Goal: Information Seeking & Learning: Learn about a topic

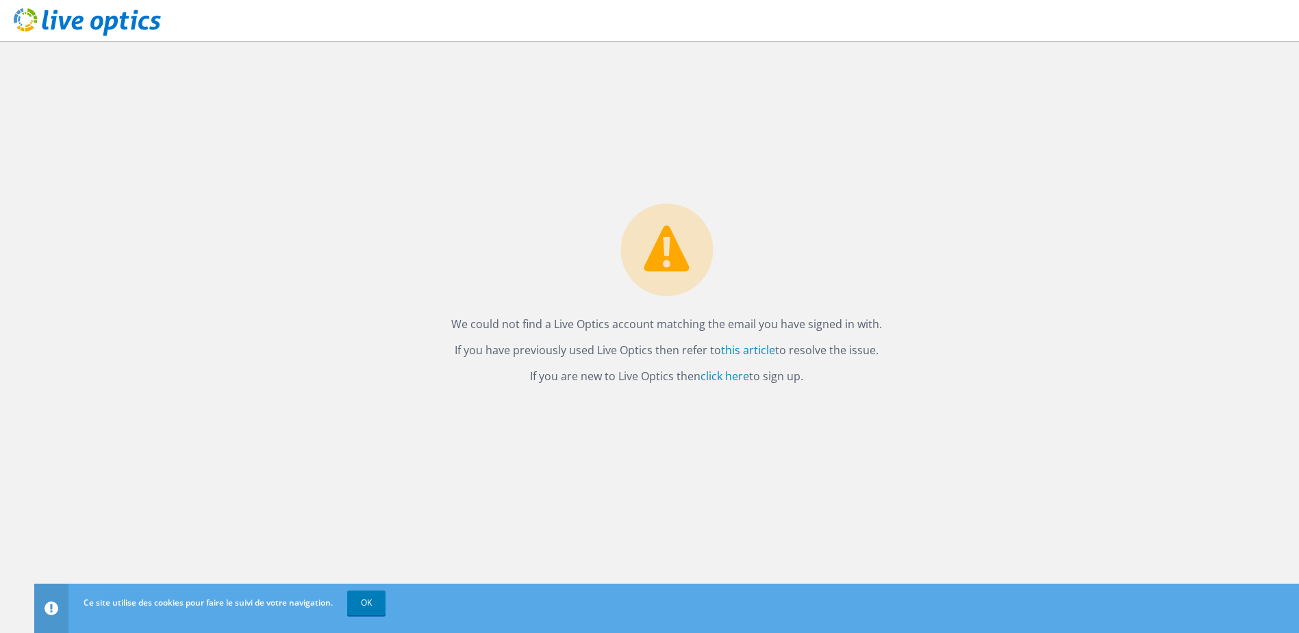
click at [732, 210] on div "We could not find a Live Optics account matching the email you have signed in w…" at bounding box center [667, 297] width 458 height 189
click at [372, 597] on link "OK" at bounding box center [366, 602] width 38 height 25
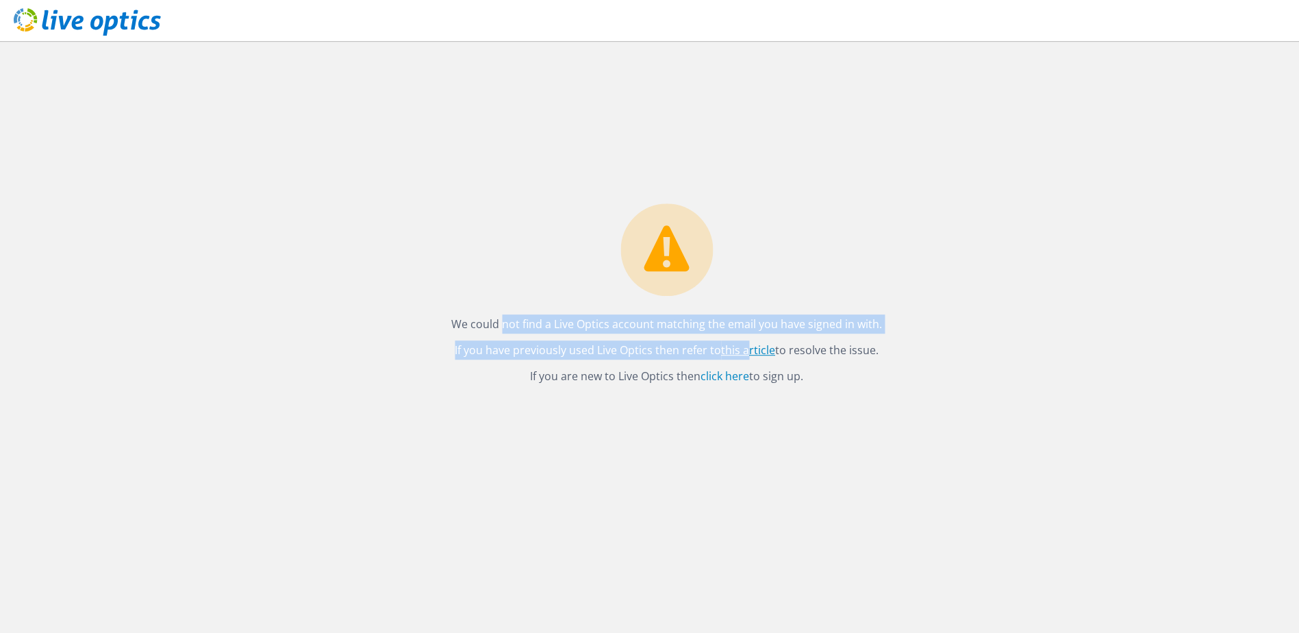
drag, startPoint x: 454, startPoint y: 332, endPoint x: 751, endPoint y: 351, distance: 297.2
click at [751, 351] on div "We could not find a Live Optics account matching the email you have signed in w…" at bounding box center [667, 297] width 458 height 189
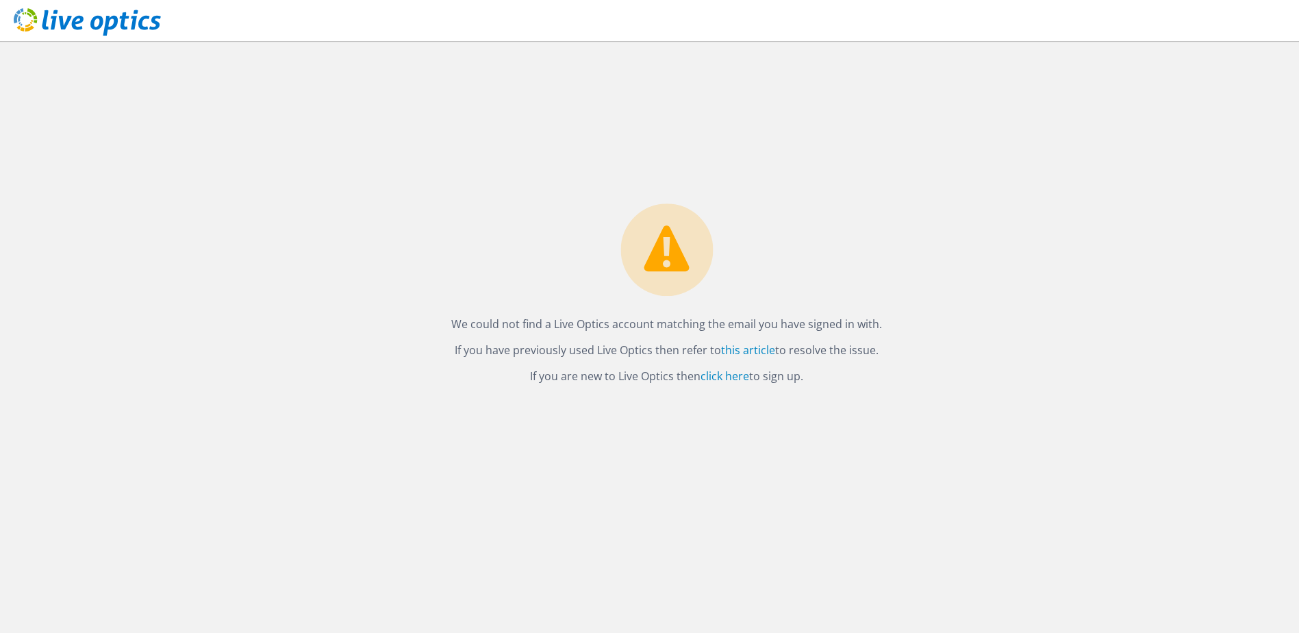
drag, startPoint x: 751, startPoint y: 351, endPoint x: 636, endPoint y: 367, distance: 116.2
click at [622, 363] on div "We could not find a Live Optics account matching the email you have signed in w…" at bounding box center [667, 297] width 458 height 189
click at [737, 379] on link "click here" at bounding box center [725, 376] width 49 height 15
click at [662, 341] on p "If you have previously used Live Optics then refer to this article to resolve t…" at bounding box center [666, 349] width 431 height 19
click at [719, 378] on link "click here" at bounding box center [725, 376] width 49 height 15
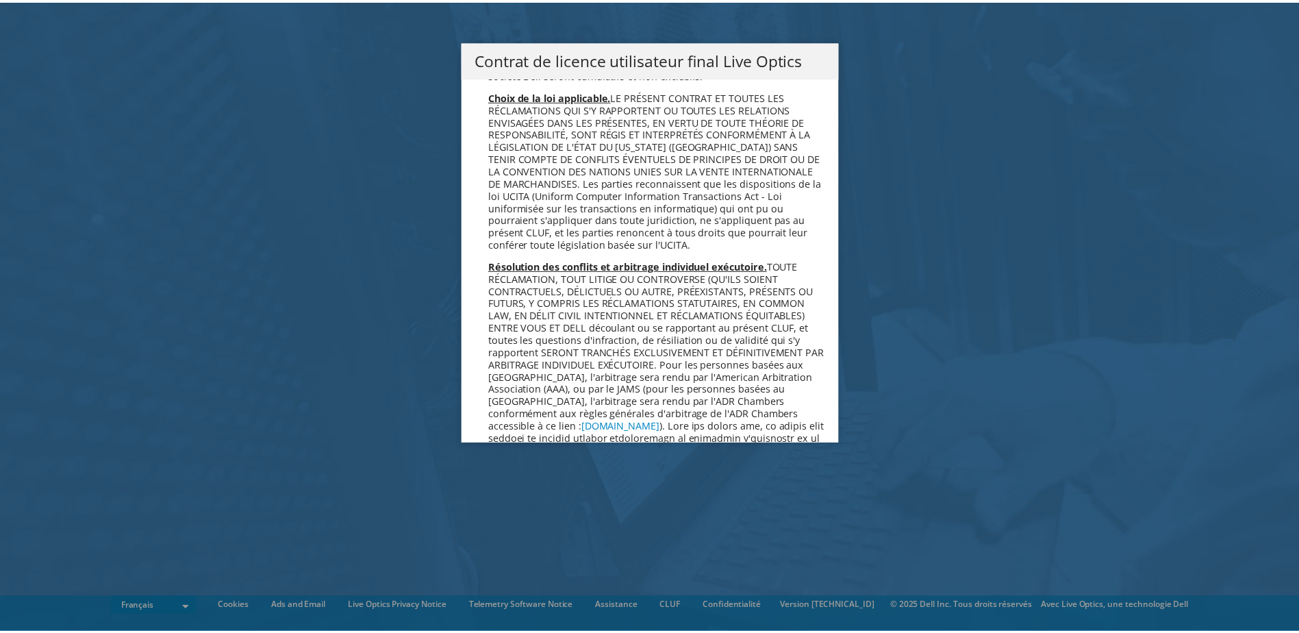
scroll to position [6055, 0]
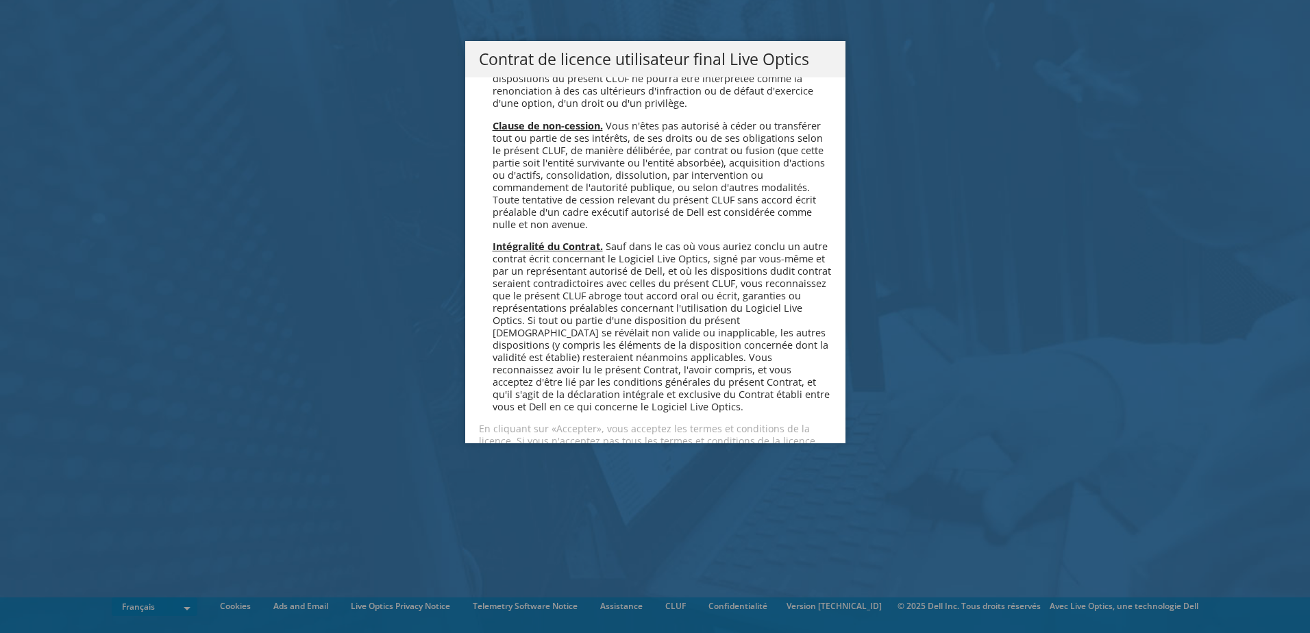
click at [586, 473] on link "Refuser" at bounding box center [604, 489] width 75 height 33
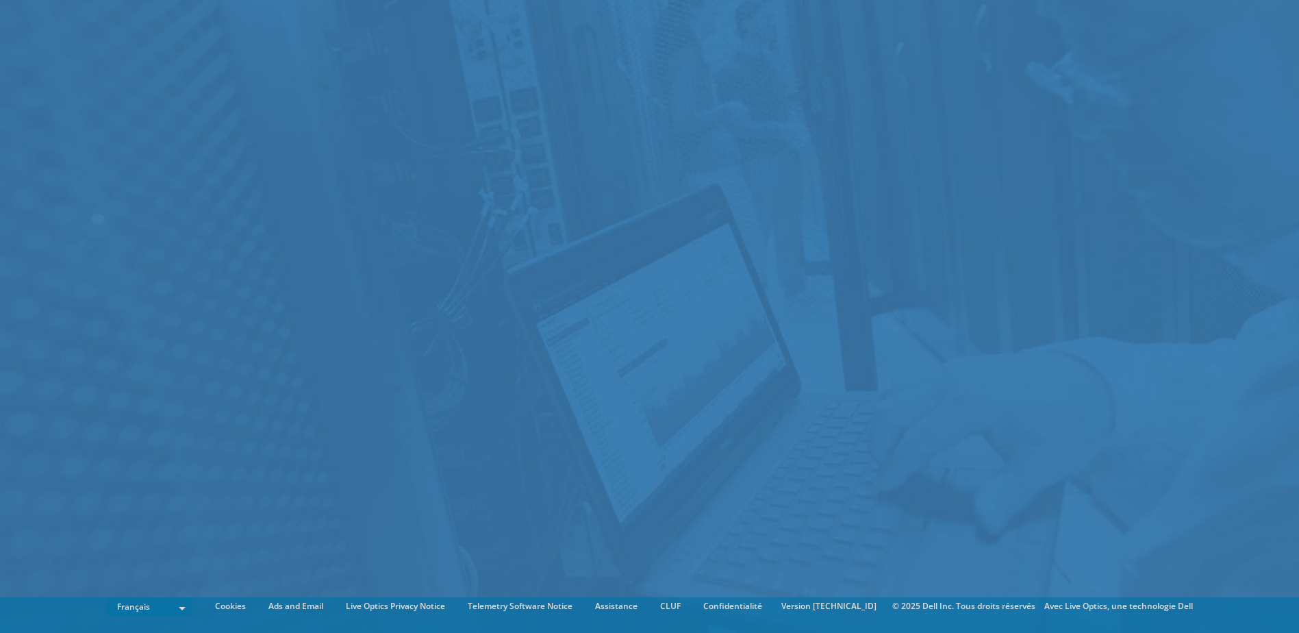
drag, startPoint x: 586, startPoint y: 406, endPoint x: 668, endPoint y: 305, distance: 129.5
click at [668, 305] on div at bounding box center [649, 316] width 1299 height 633
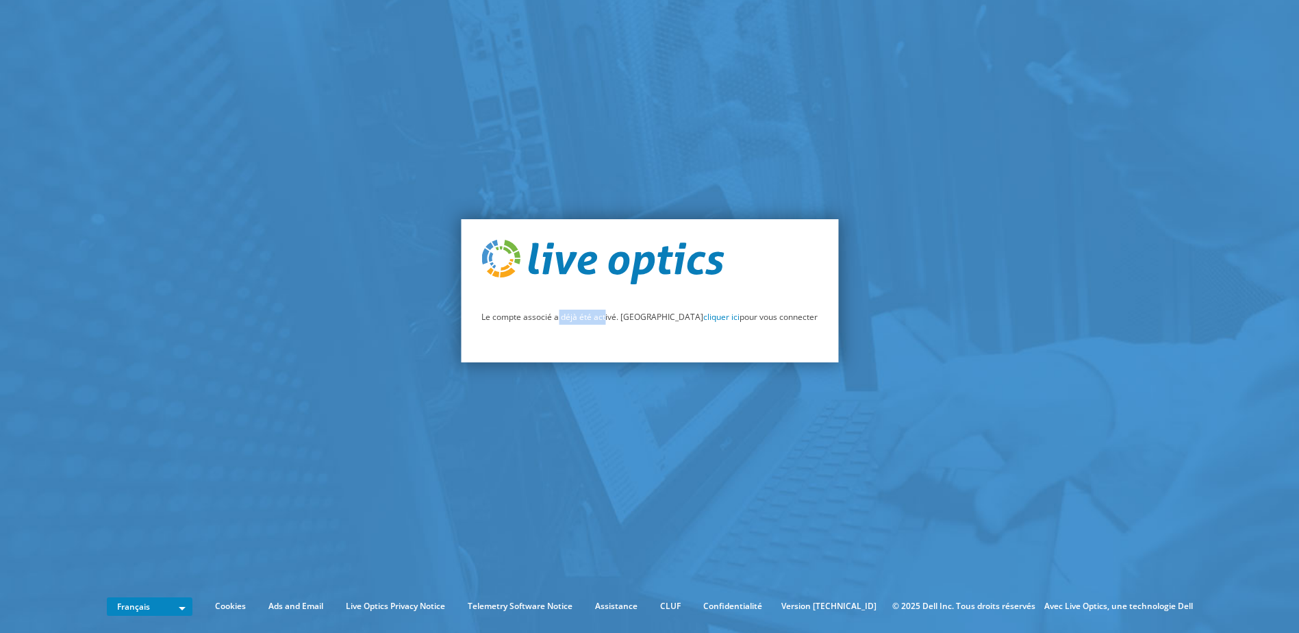
drag, startPoint x: 612, startPoint y: 316, endPoint x: 632, endPoint y: 316, distance: 20.5
click at [631, 316] on p "Le compte associé a déjà été activé. Veuillez cliquer ici pour vous connecter" at bounding box center [650, 317] width 336 height 15
drag, startPoint x: 632, startPoint y: 316, endPoint x: 685, endPoint y: 314, distance: 52.8
click at [703, 314] on link "cliquer ici" at bounding box center [721, 317] width 36 height 12
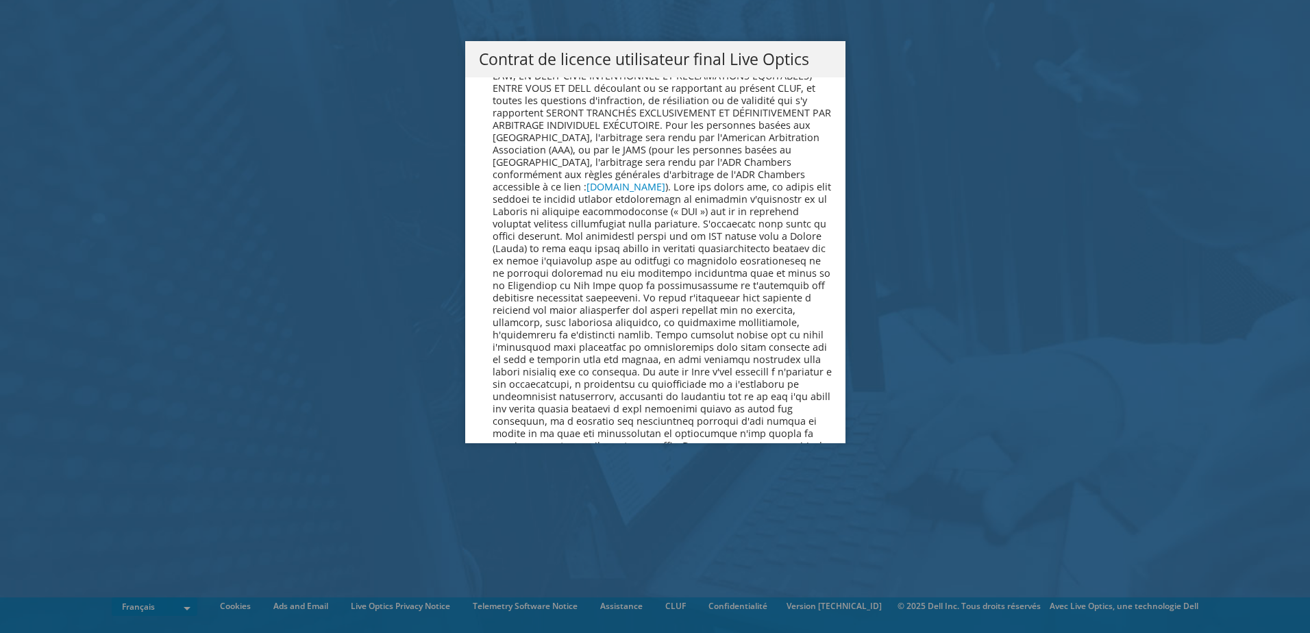
scroll to position [6055, 0]
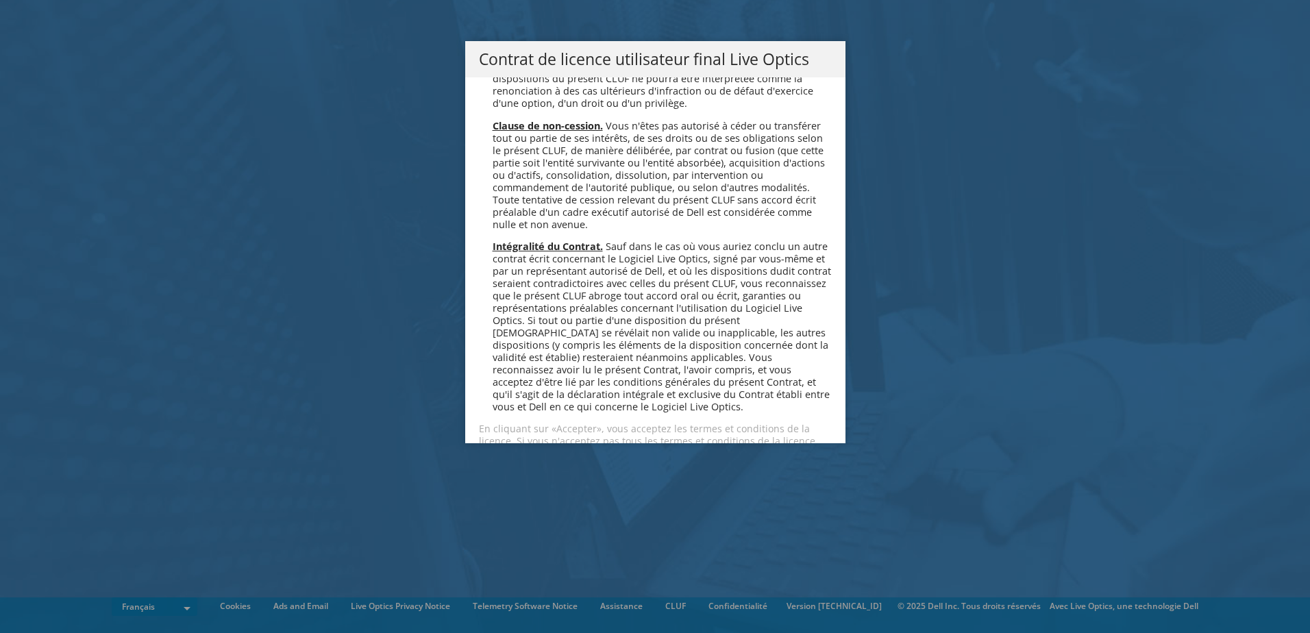
click at [503, 473] on link "Accepter" at bounding box center [520, 489] width 82 height 33
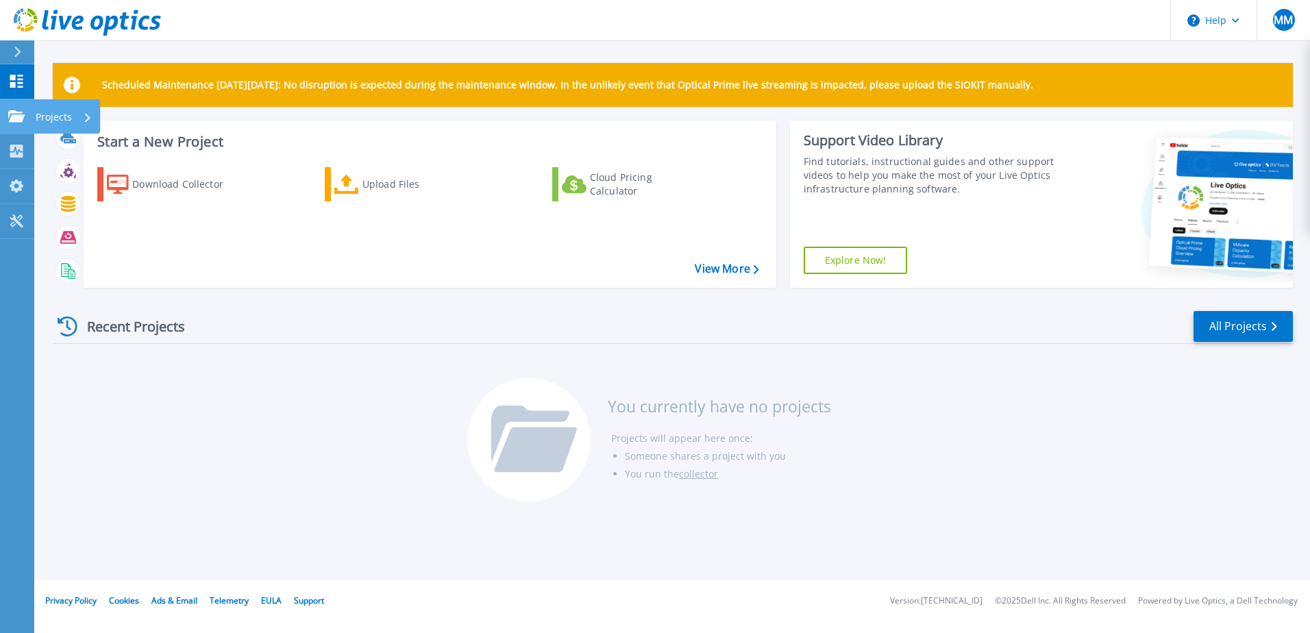
click at [56, 114] on p "Projects" at bounding box center [54, 117] width 36 height 36
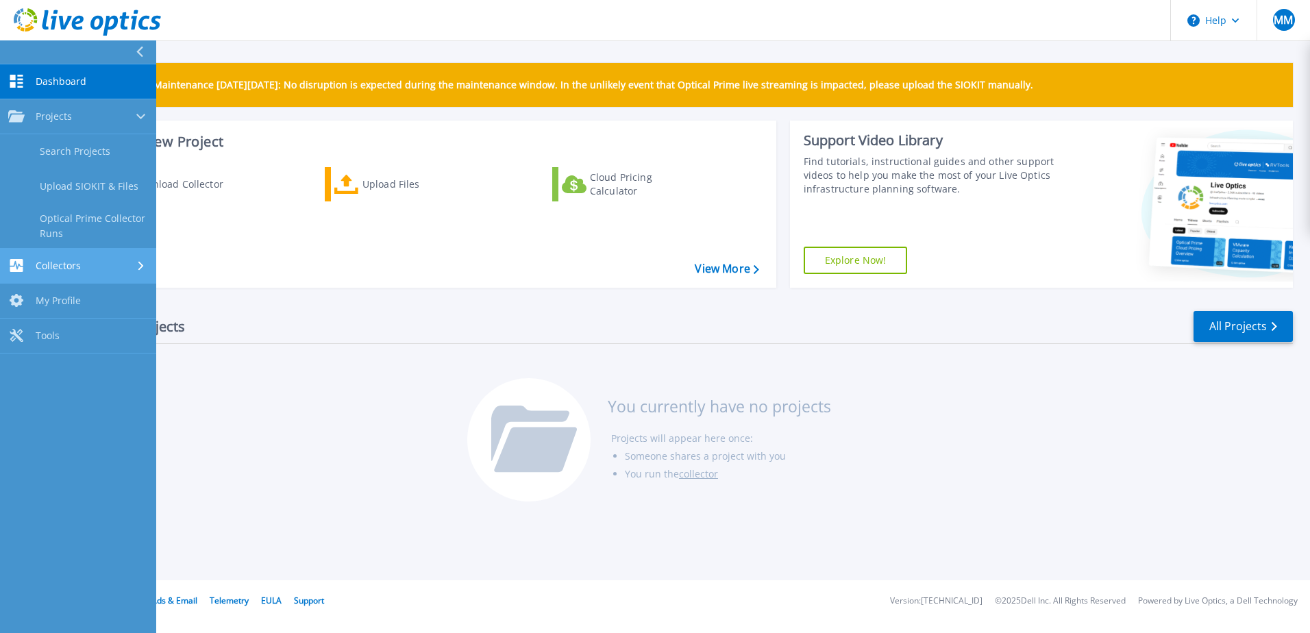
click at [63, 263] on span "Collectors" at bounding box center [58, 266] width 45 height 12
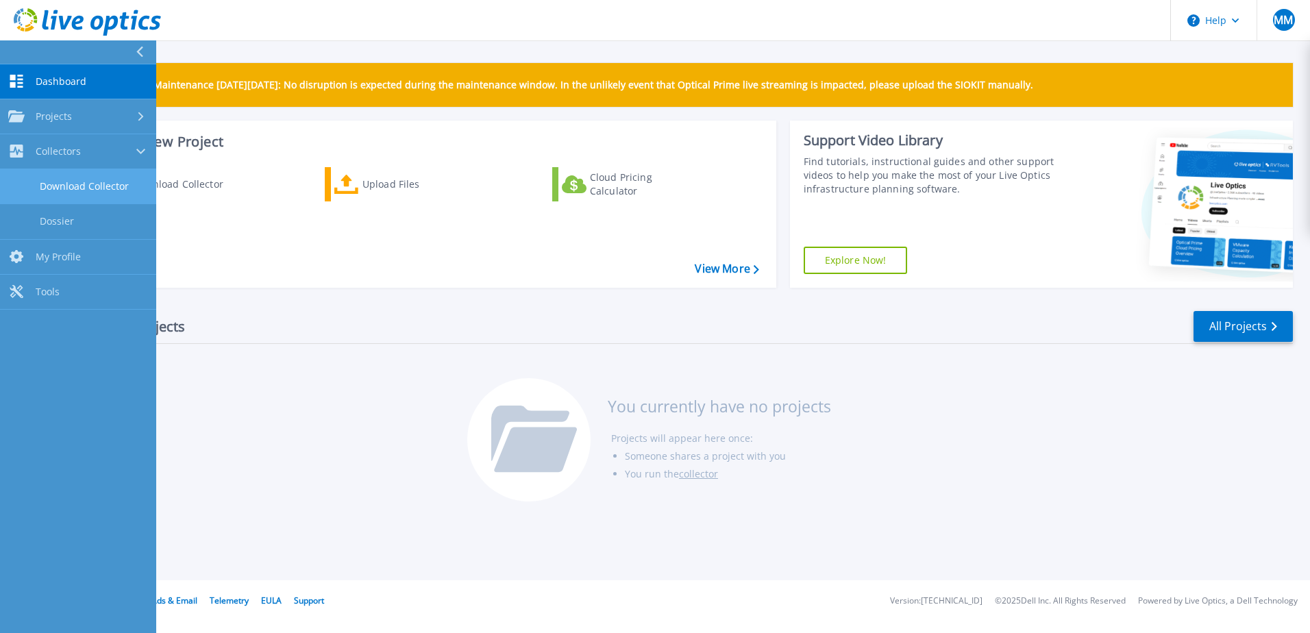
click at [75, 184] on link "Download Collector" at bounding box center [78, 186] width 156 height 35
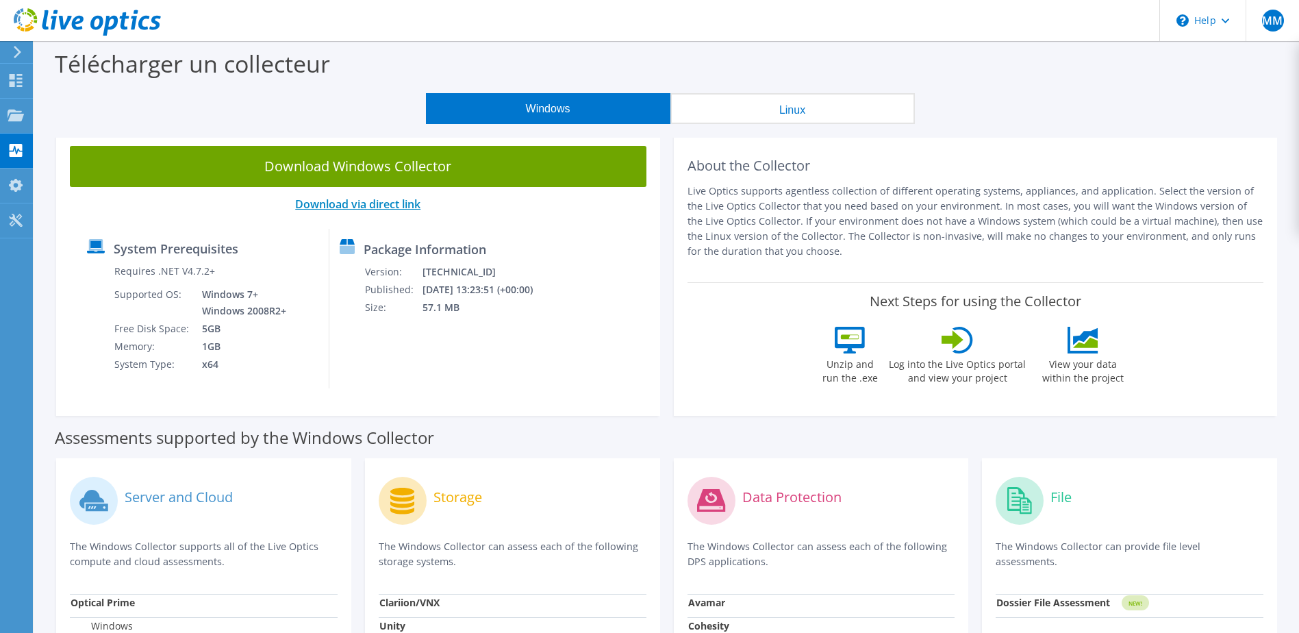
click at [339, 204] on link "Download via direct link" at bounding box center [357, 204] width 125 height 15
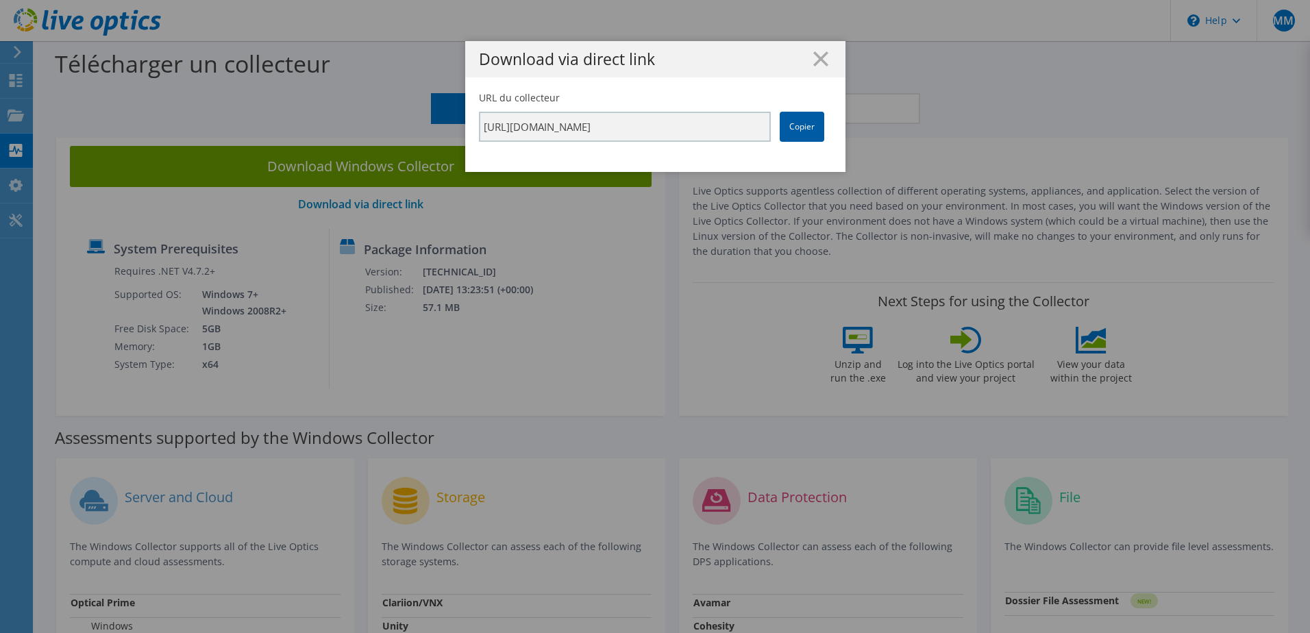
click at [793, 132] on link "Copier" at bounding box center [801, 127] width 45 height 30
drag, startPoint x: 793, startPoint y: 132, endPoint x: 782, endPoint y: 126, distance: 13.2
click at [782, 126] on link "Copier" at bounding box center [801, 127] width 45 height 30
click at [816, 59] on line at bounding box center [821, 59] width 14 height 14
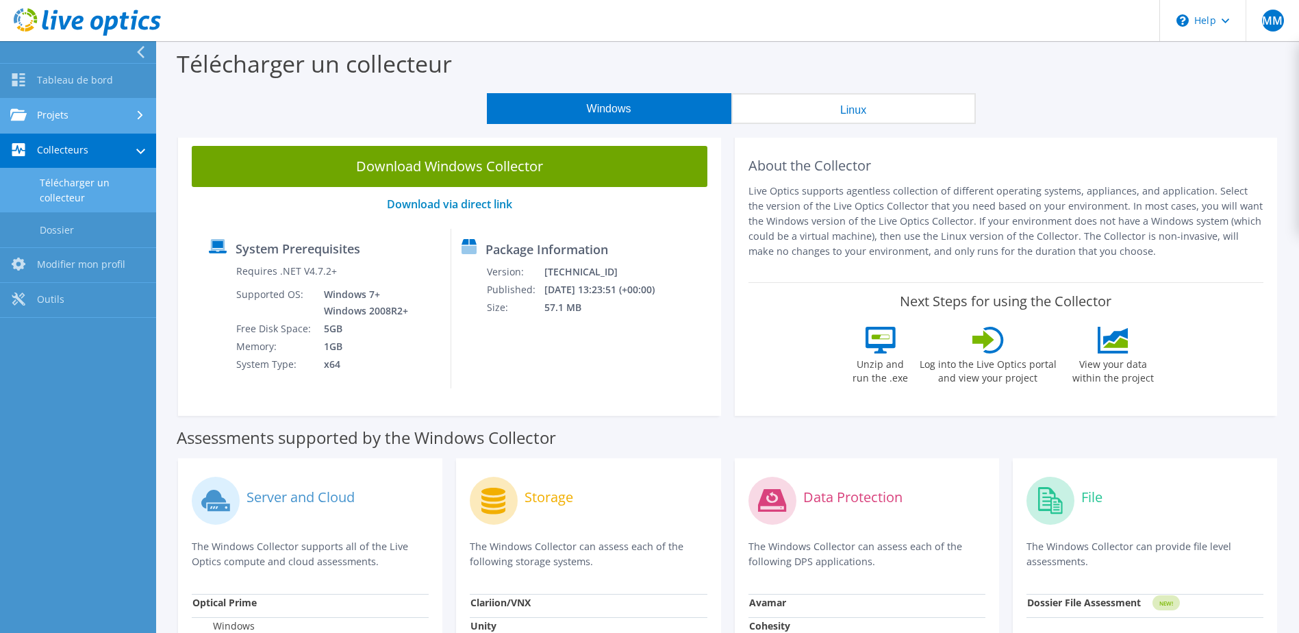
click at [25, 118] on use at bounding box center [18, 115] width 16 height 12
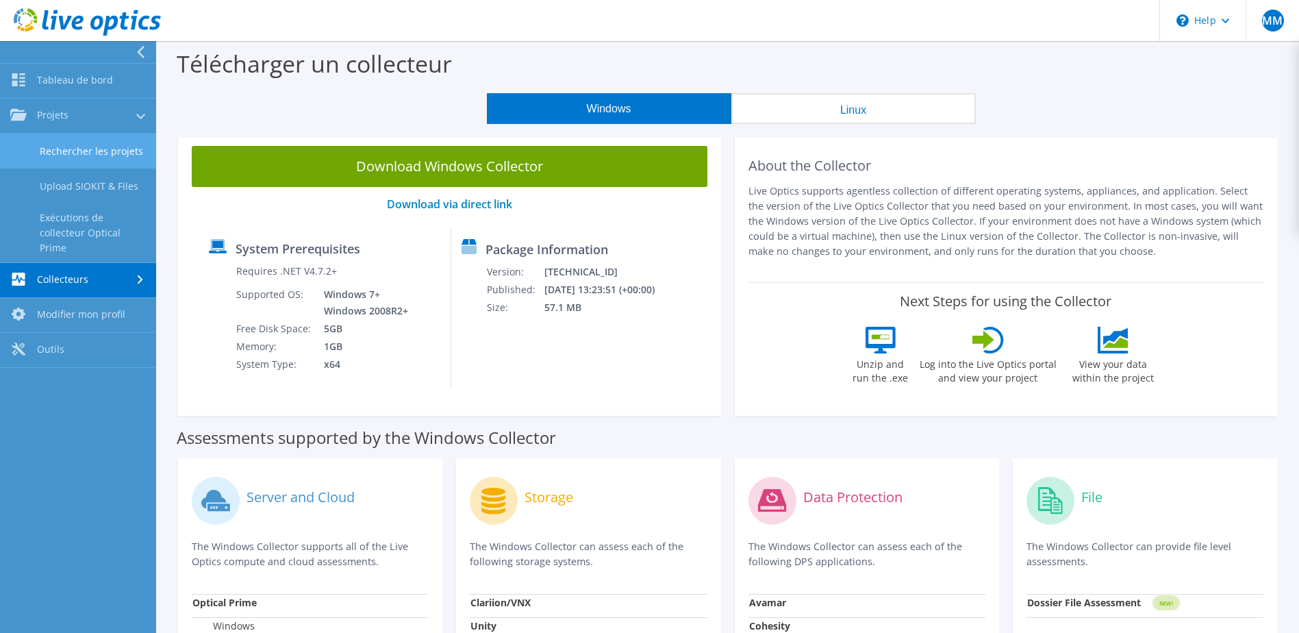
click at [66, 141] on link "Rechercher les projets" at bounding box center [78, 151] width 156 height 35
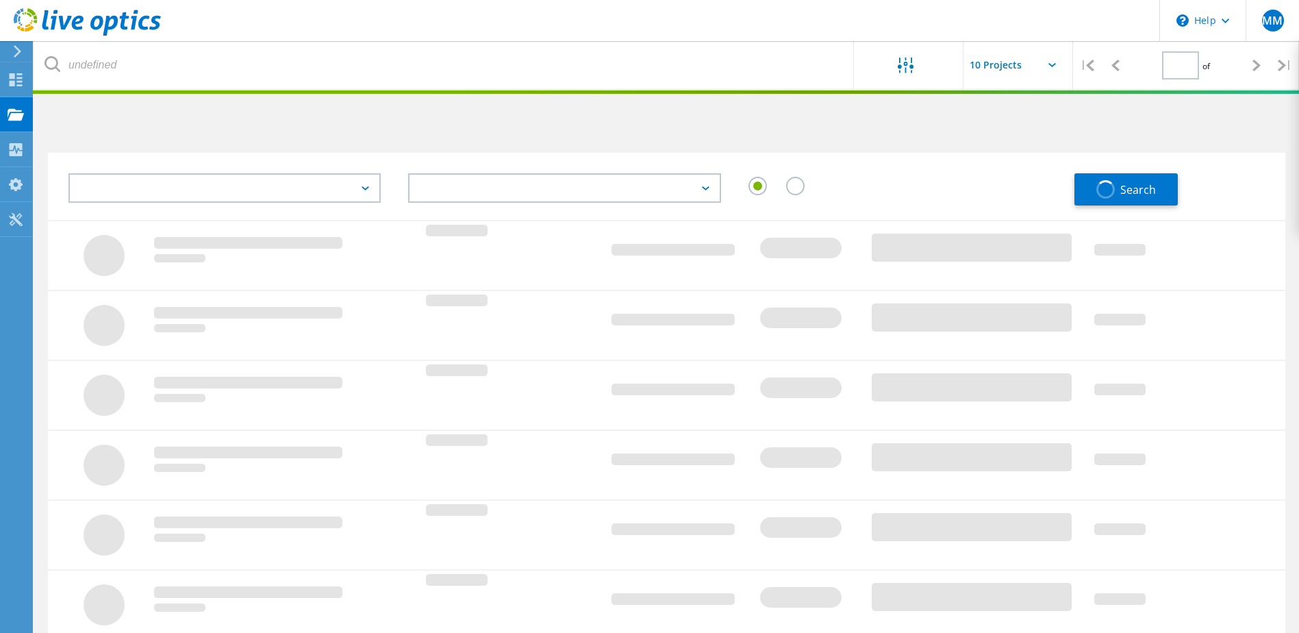
type input "1"
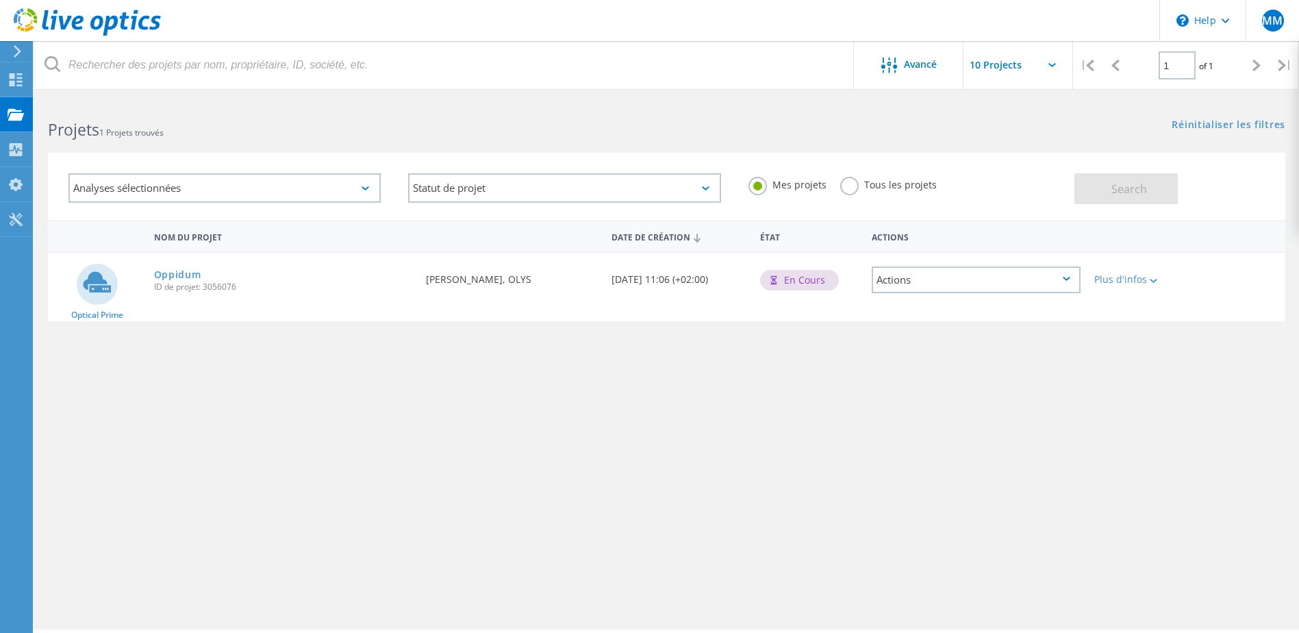
click at [982, 290] on div "Actions" at bounding box center [976, 279] width 209 height 27
click at [919, 388] on div "Nom du projet Date de création État Actions Optical Prime Oppidum ID de projet:…" at bounding box center [667, 398] width 1238 height 356
click at [416, 347] on div "Nom du projet Date de création État Actions Optical Prime Oppidum ID de projet:…" at bounding box center [667, 398] width 1238 height 356
click at [190, 270] on link "Oppidum" at bounding box center [177, 275] width 47 height 10
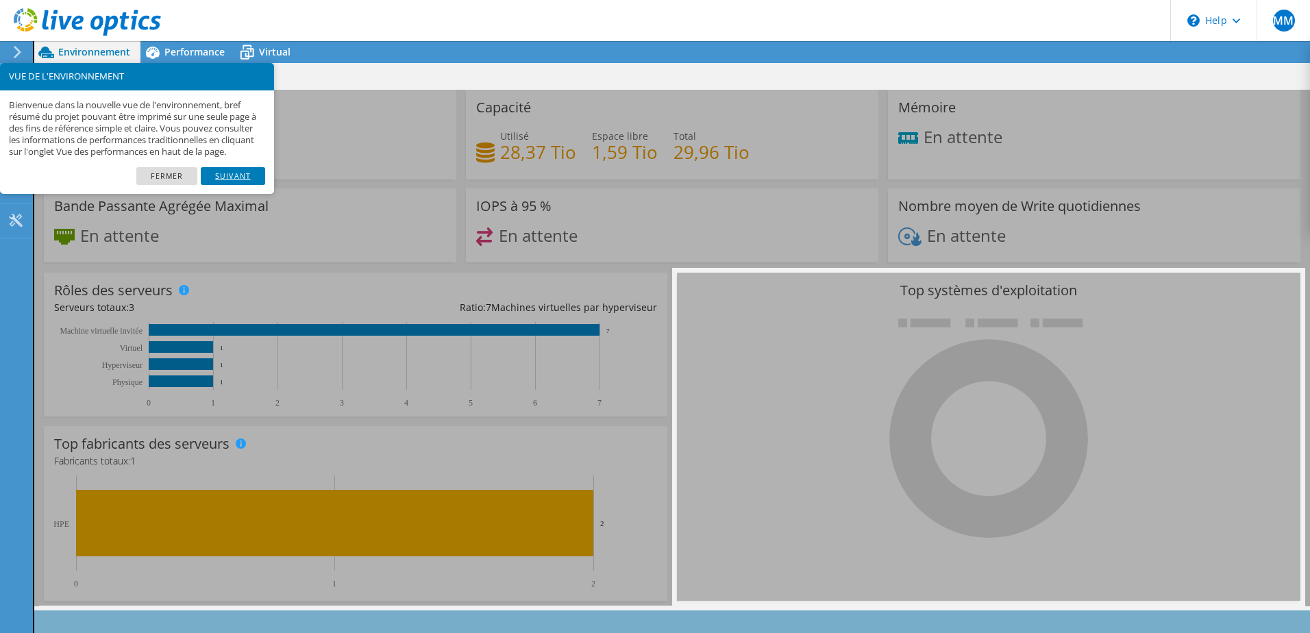
click at [221, 185] on link "Suivant" at bounding box center [233, 176] width 64 height 18
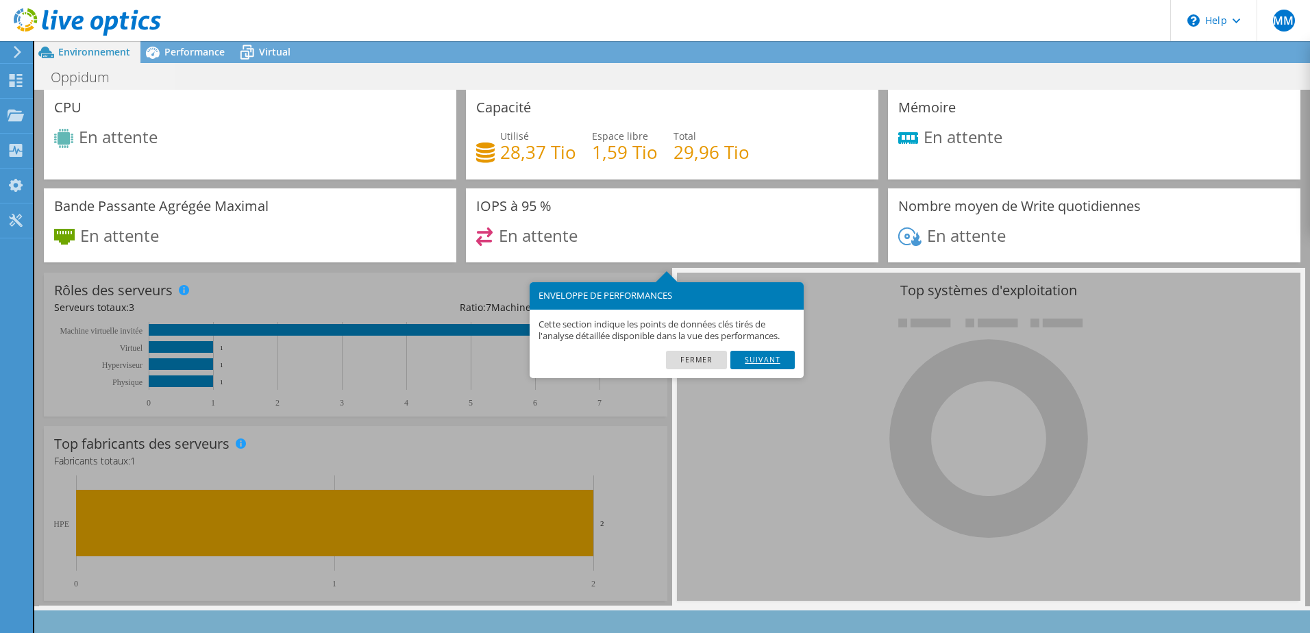
click at [751, 362] on link "Suivant" at bounding box center [762, 360] width 64 height 18
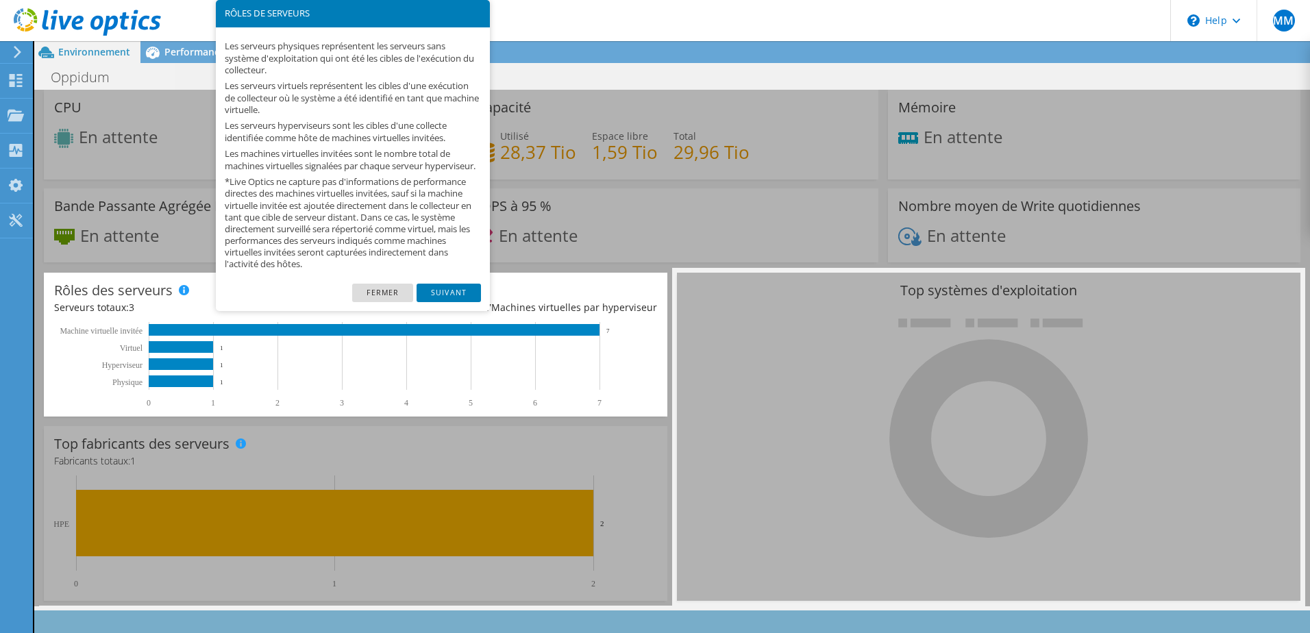
click at [441, 297] on link "Suivant" at bounding box center [448, 293] width 64 height 18
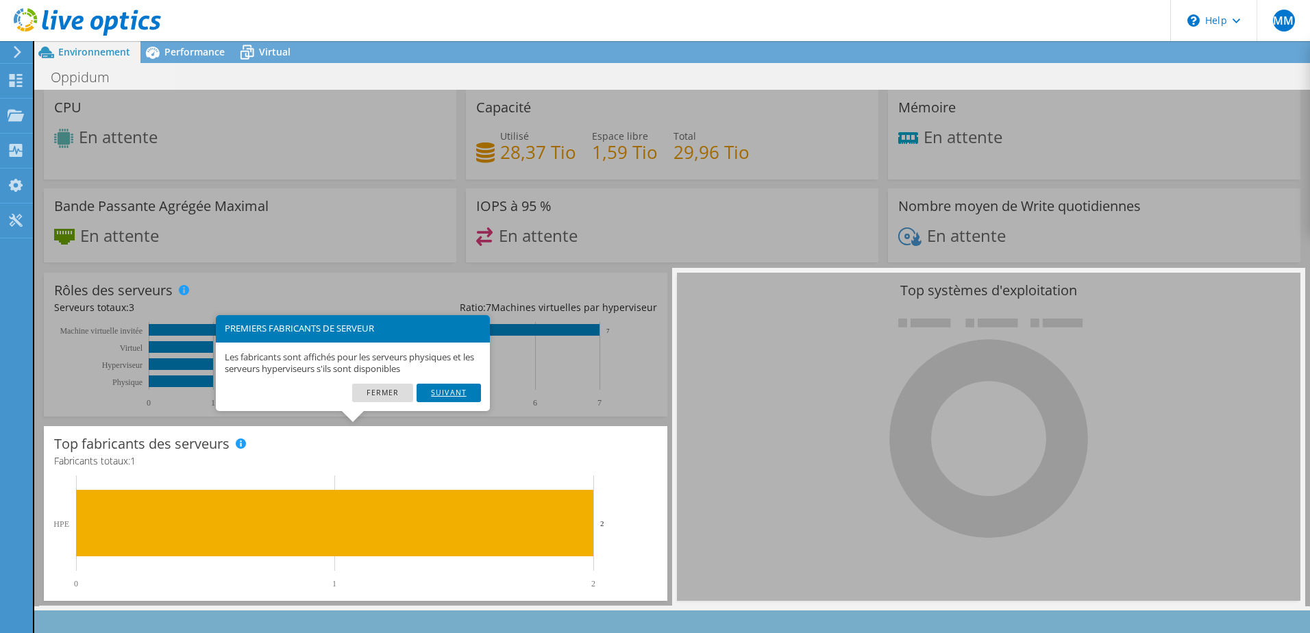
click at [452, 391] on link "Suivant" at bounding box center [448, 393] width 64 height 18
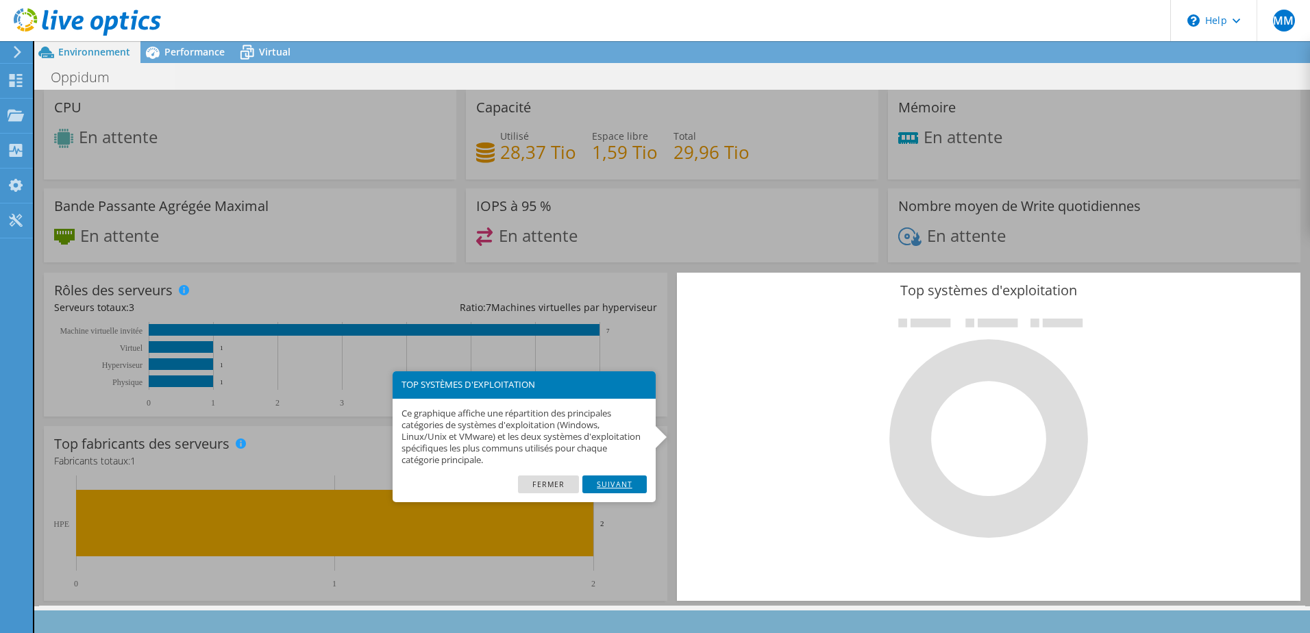
click at [615, 485] on link "Suivant" at bounding box center [614, 484] width 64 height 18
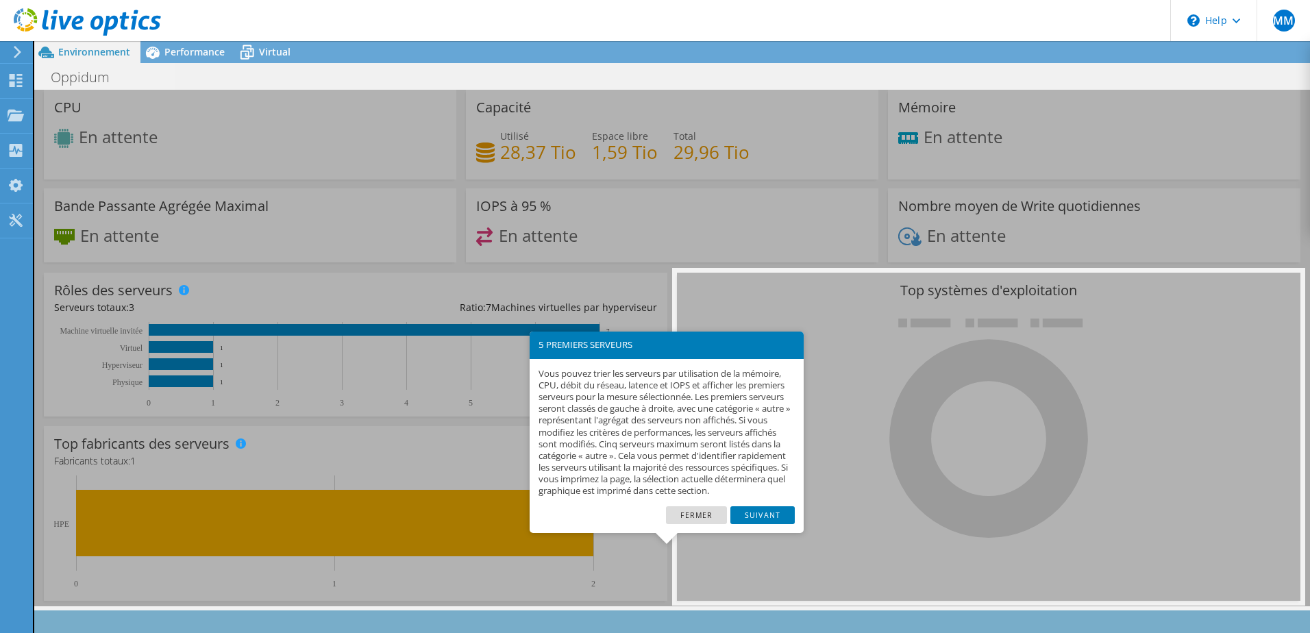
scroll to position [50, 0]
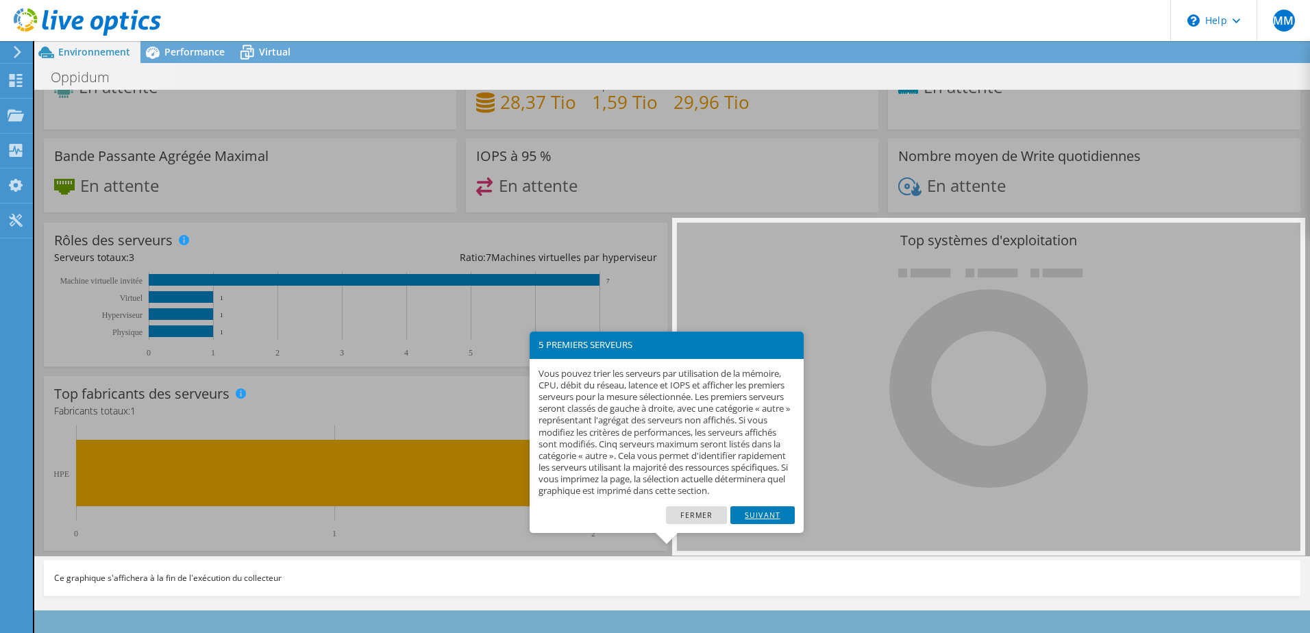
click at [764, 524] on link "Suivant" at bounding box center [762, 515] width 64 height 18
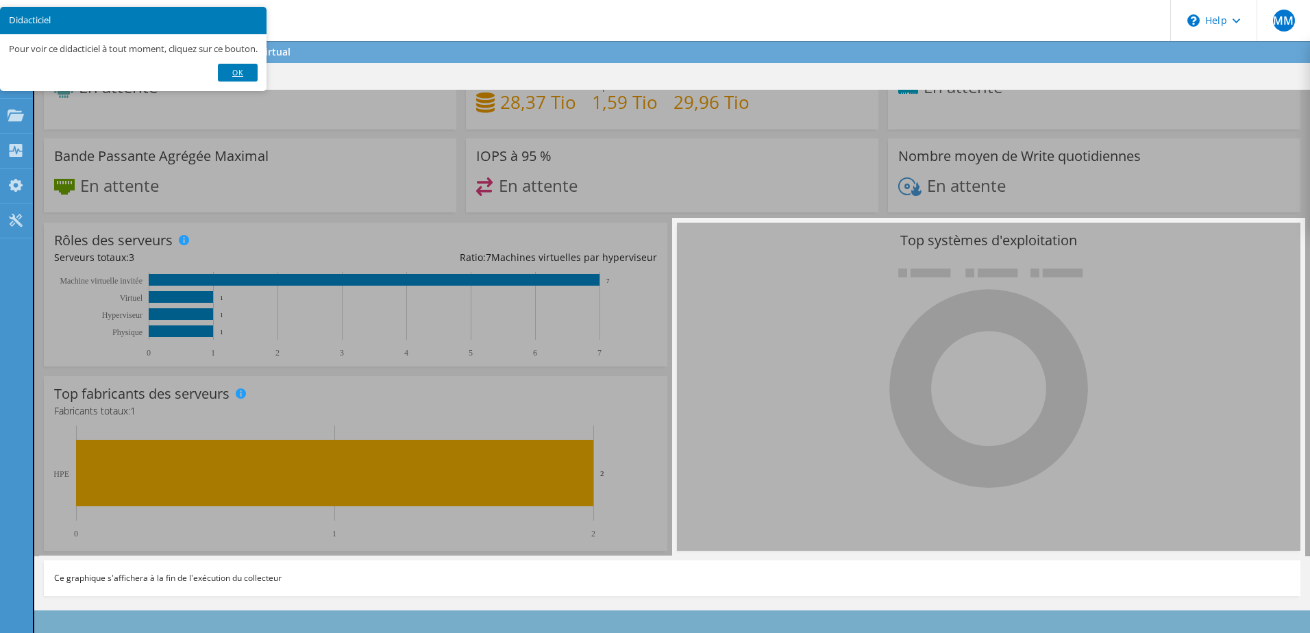
click at [250, 82] on link "OK" at bounding box center [238, 73] width 40 height 18
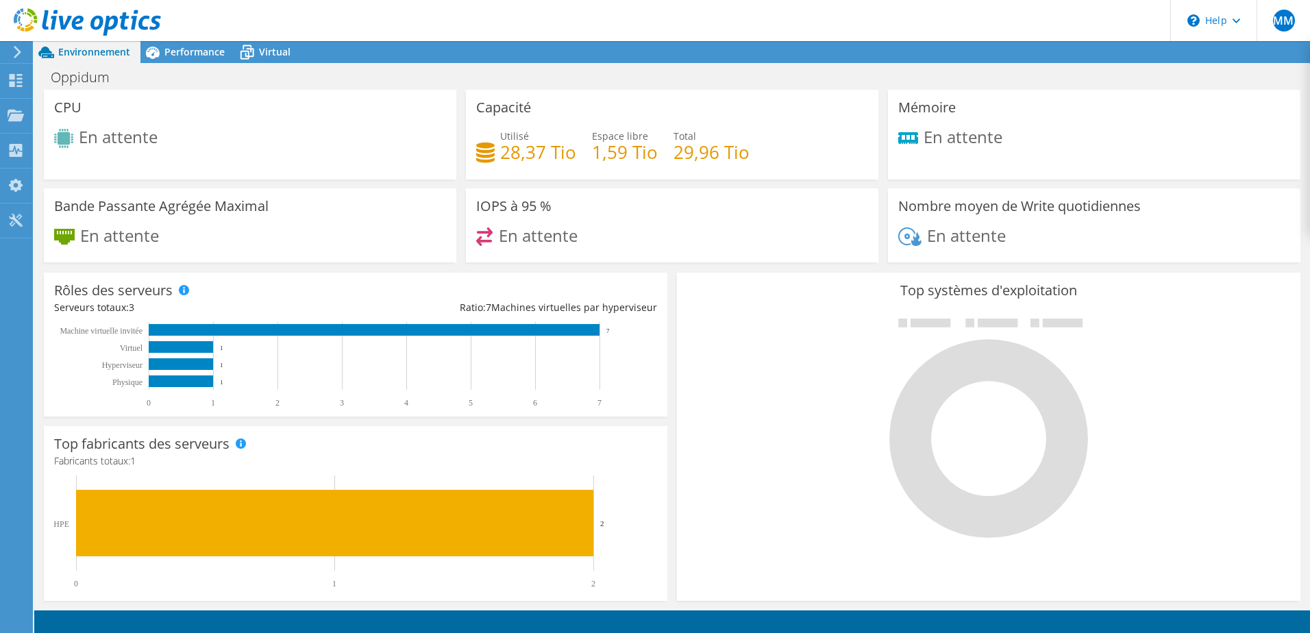
scroll to position [49, 0]
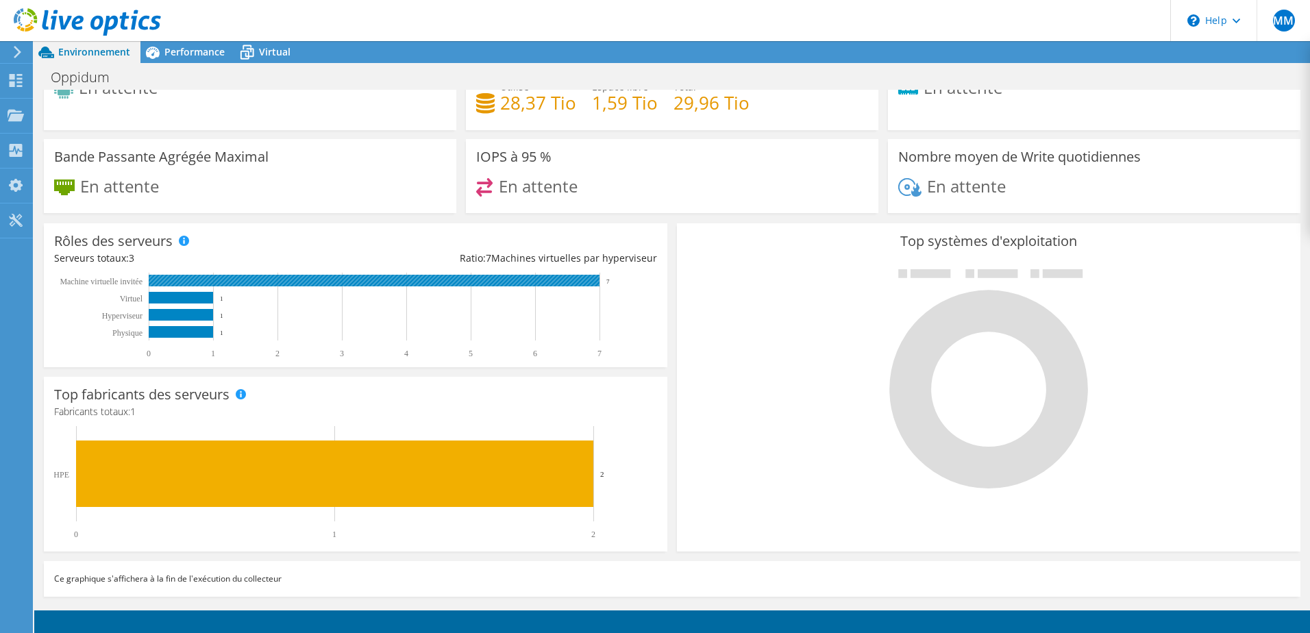
click at [170, 284] on rect at bounding box center [374, 281] width 451 height 12
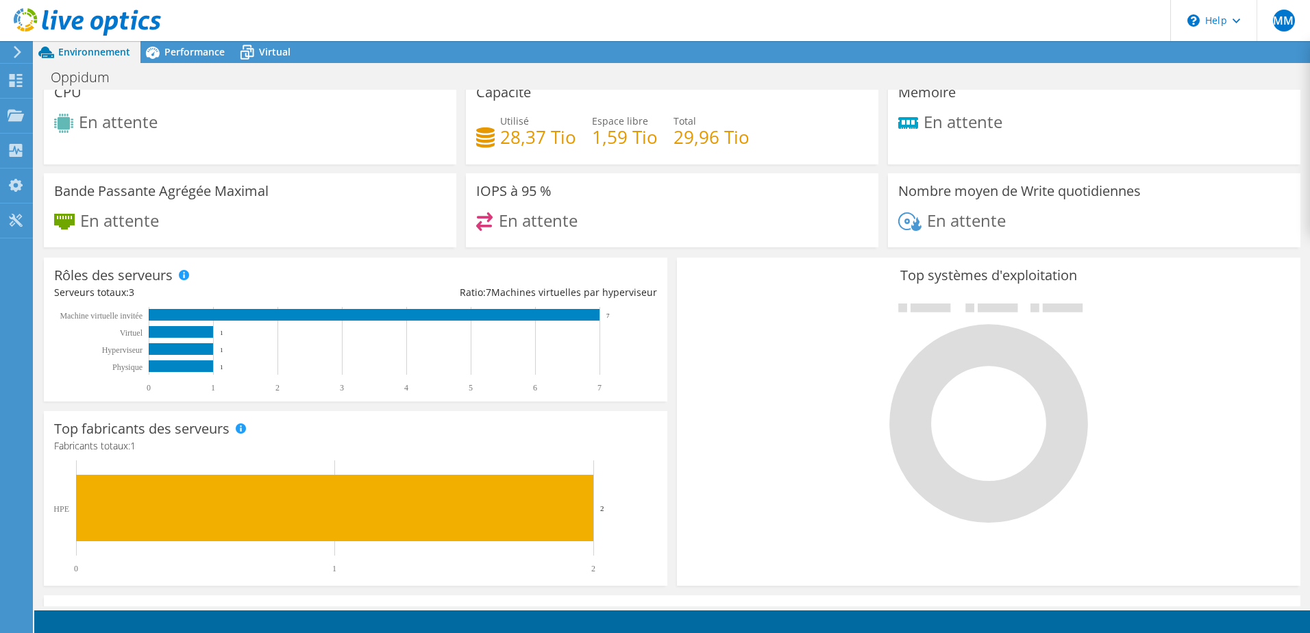
scroll to position [0, 0]
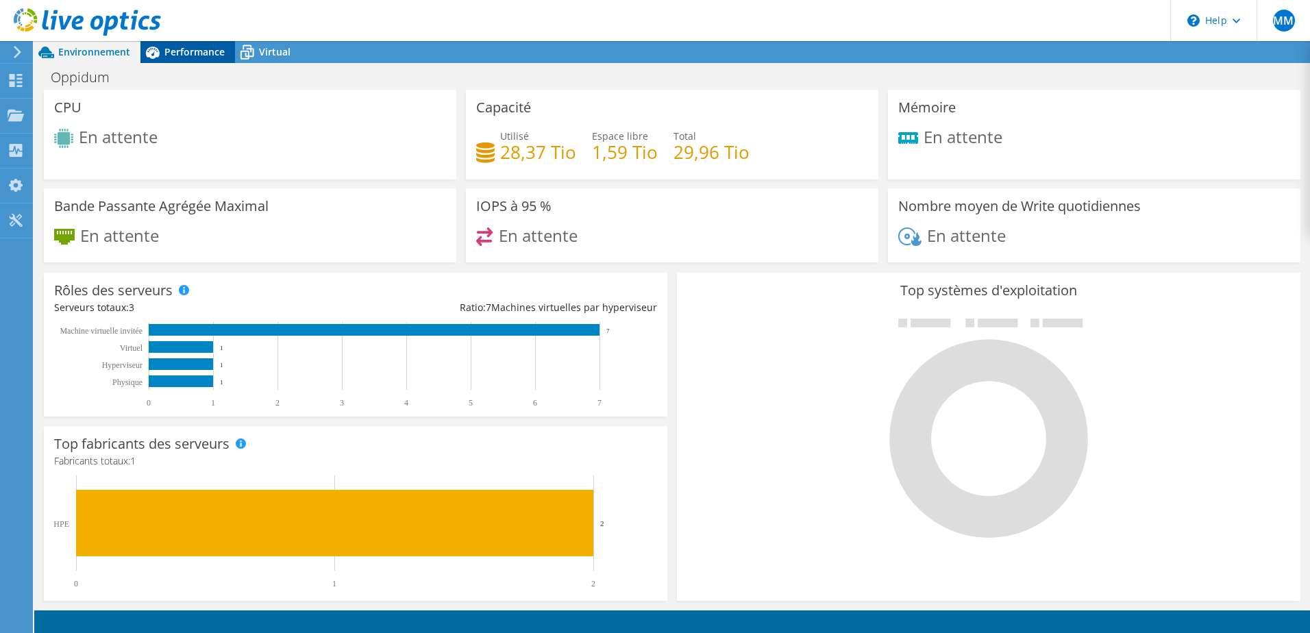
click at [212, 62] on div "Performance" at bounding box center [187, 52] width 95 height 22
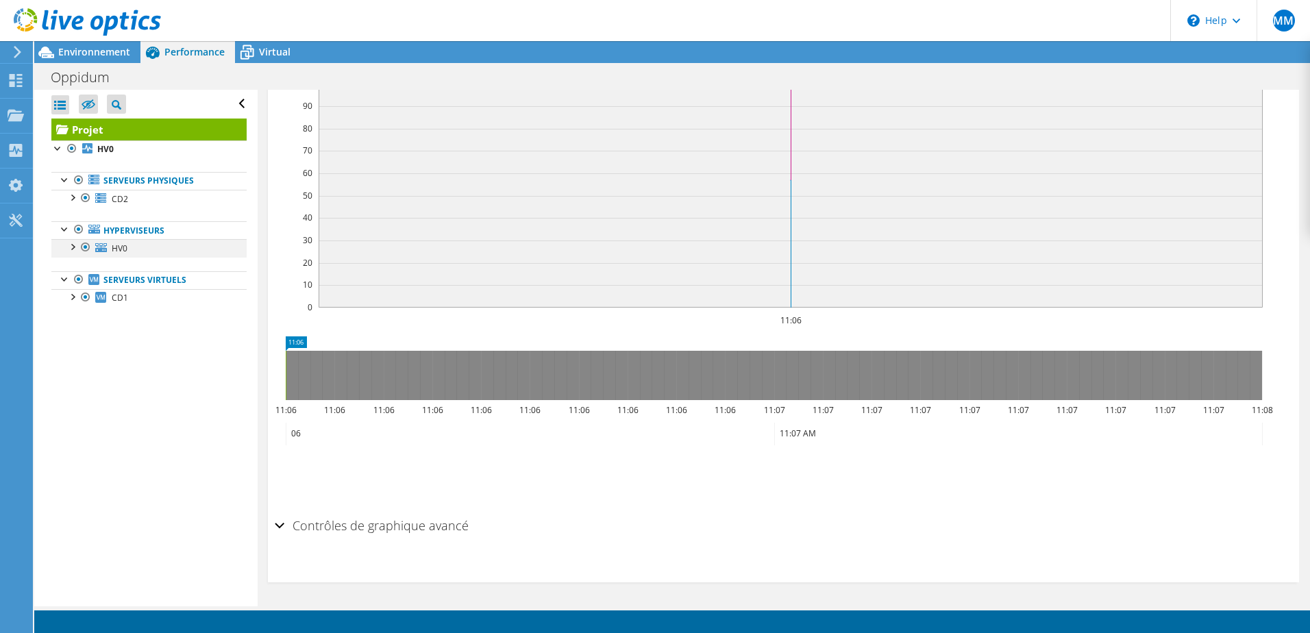
click at [74, 245] on div at bounding box center [72, 246] width 14 height 14
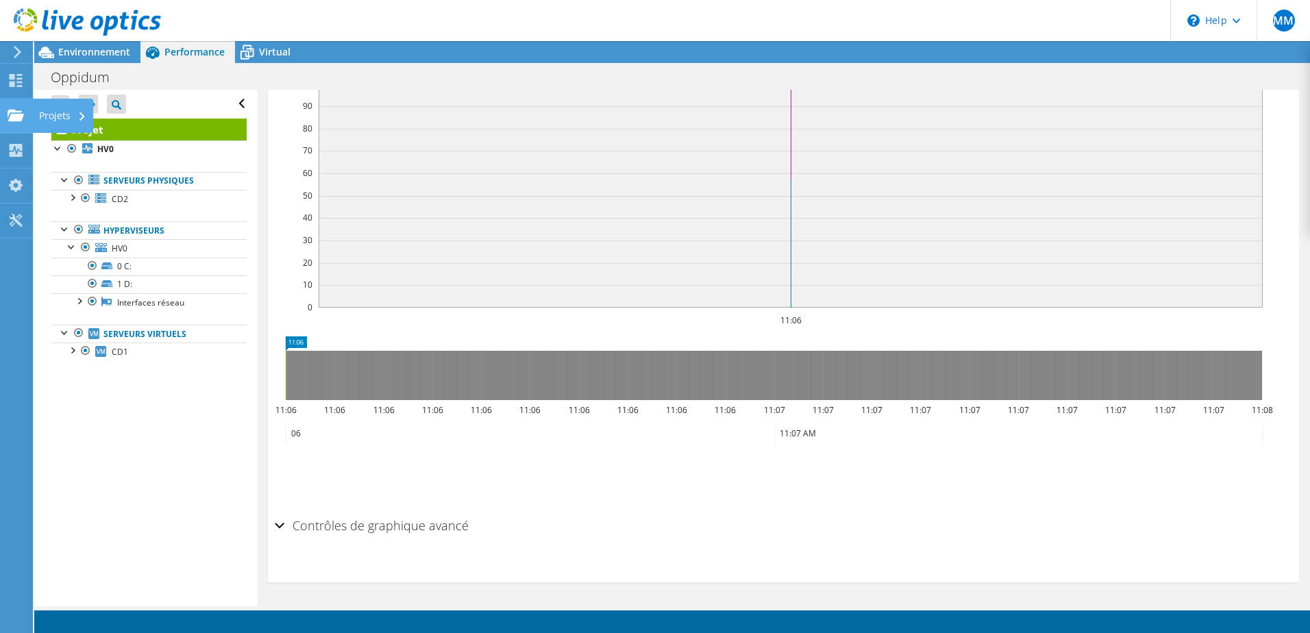
drag, startPoint x: 26, startPoint y: 123, endPoint x: 36, endPoint y: 119, distance: 10.4
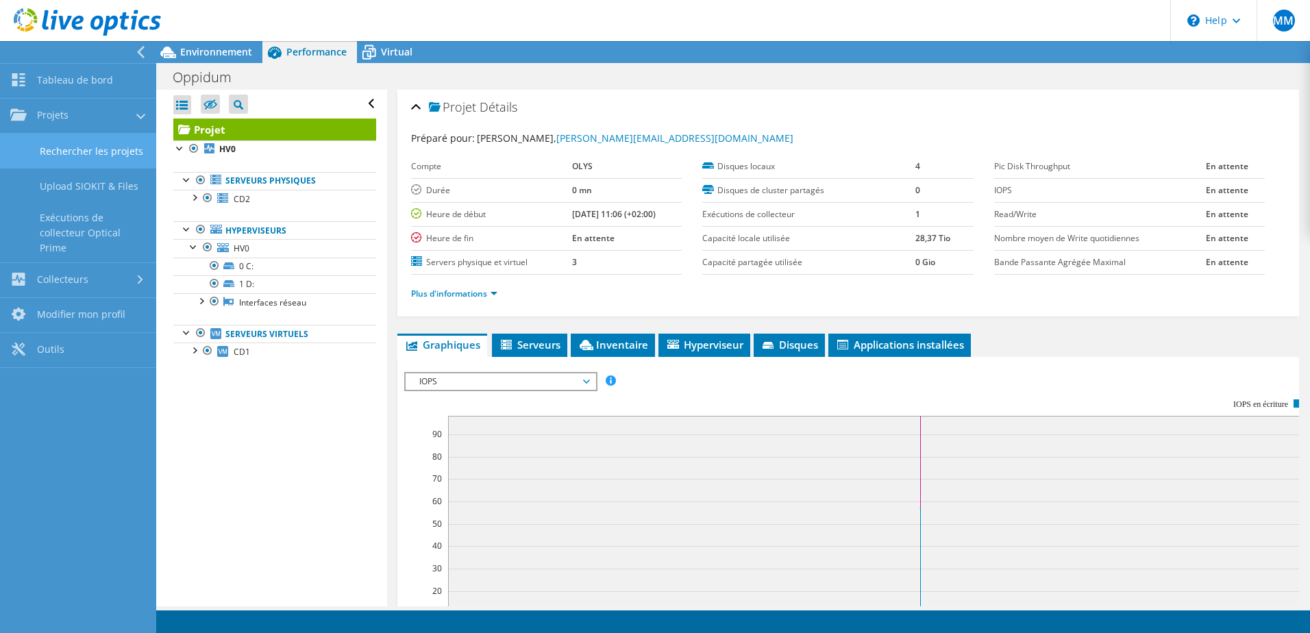
click at [94, 141] on link "Rechercher les projets" at bounding box center [78, 151] width 156 height 35
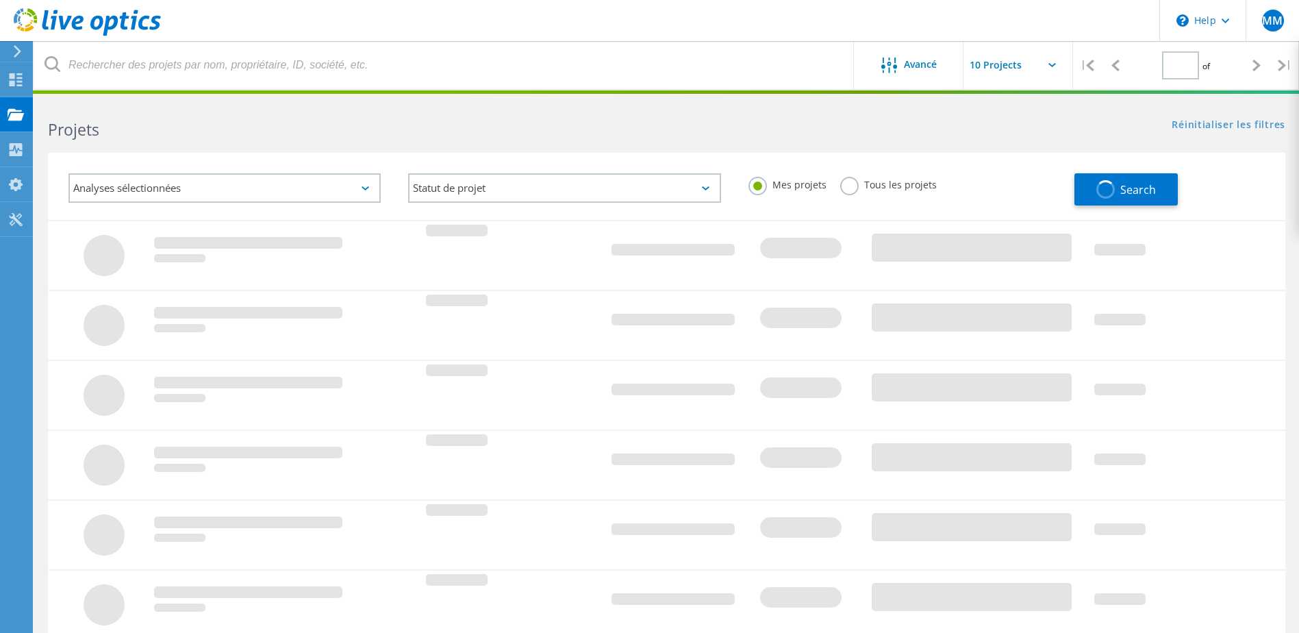
type input "1"
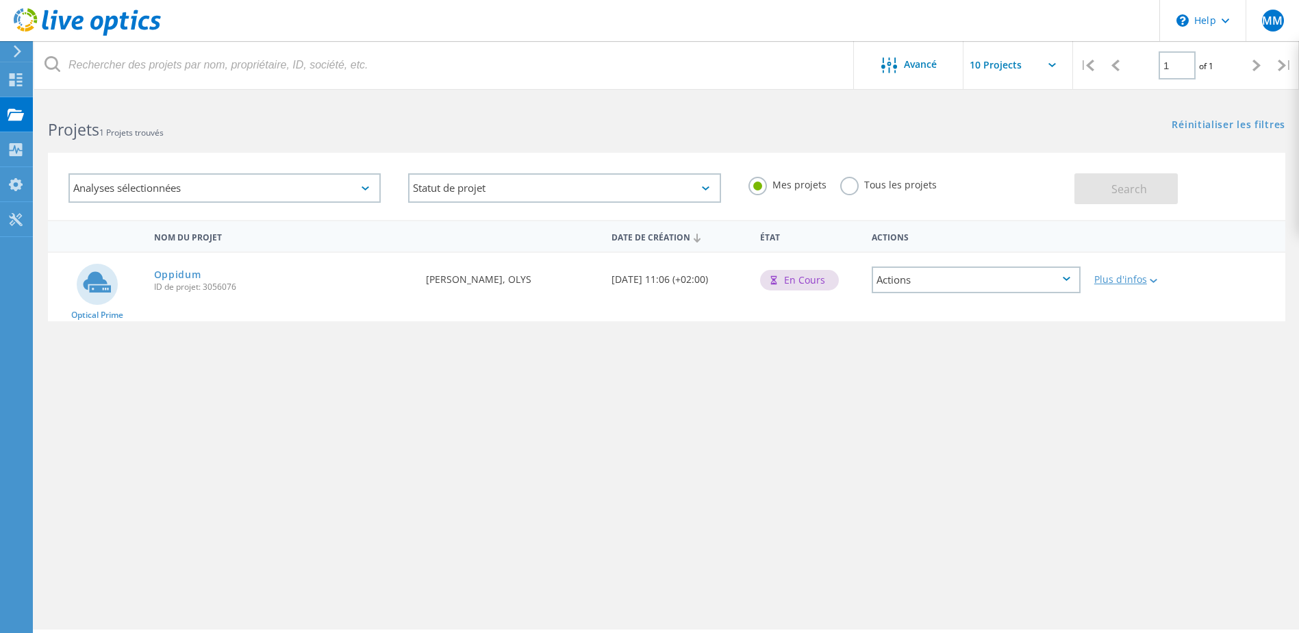
click at [1126, 284] on div "Plus d'infos" at bounding box center [1138, 280] width 86 height 10
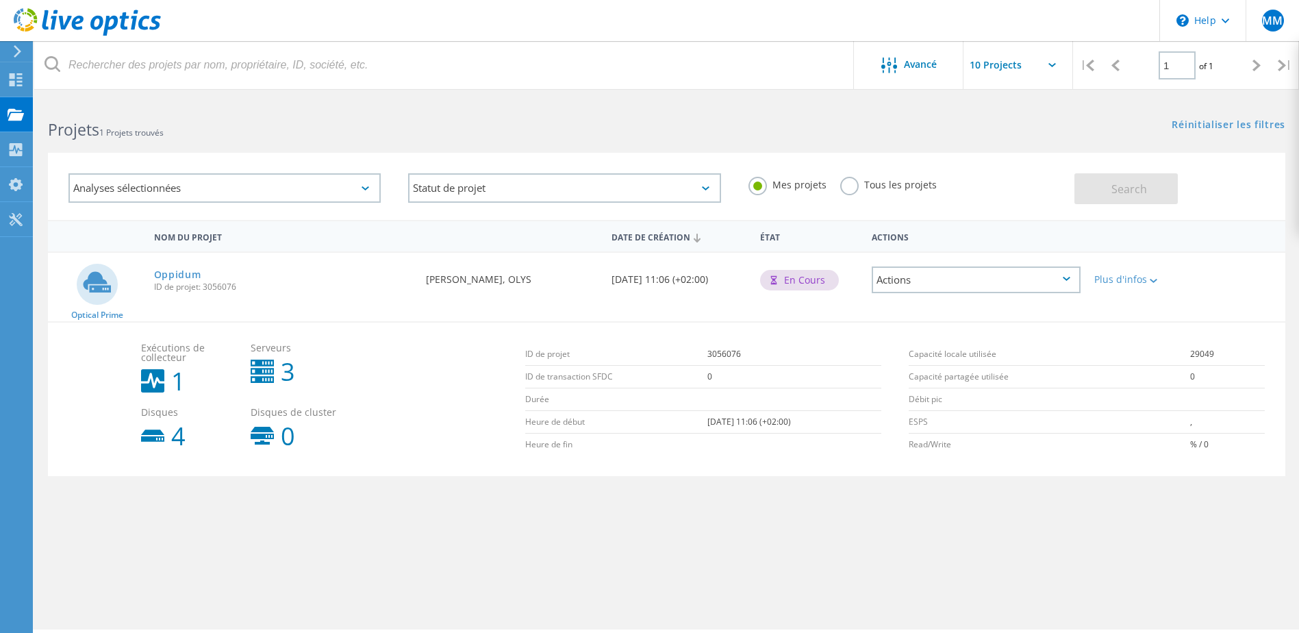
click at [788, 281] on div "En cours" at bounding box center [799, 280] width 79 height 21
click at [914, 290] on div "Actions" at bounding box center [976, 279] width 209 height 27
click at [917, 310] on div "Supprimer" at bounding box center [976, 311] width 206 height 21
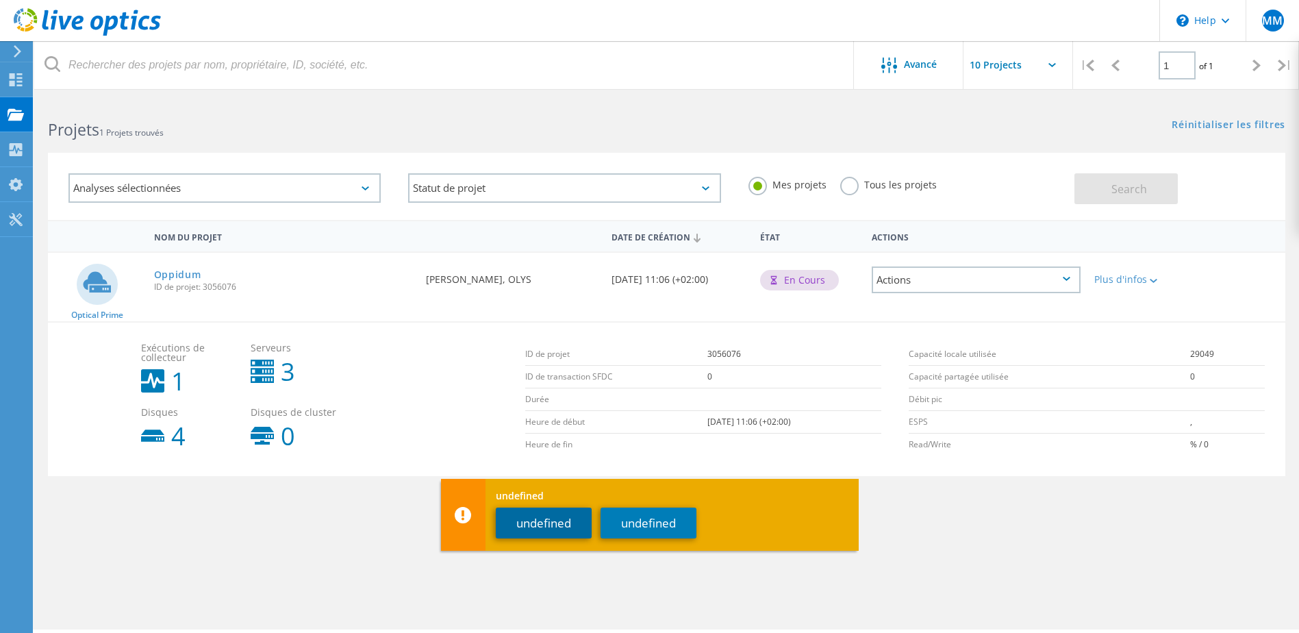
click at [519, 519] on button "undefined" at bounding box center [544, 523] width 96 height 31
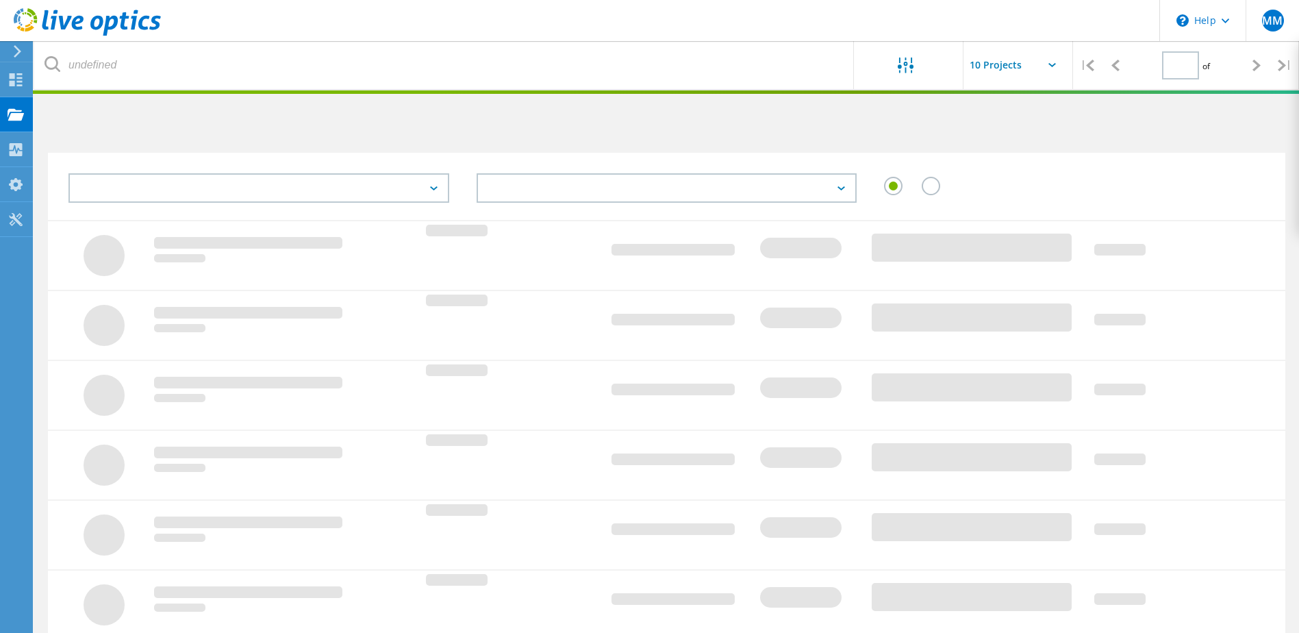
type input "1"
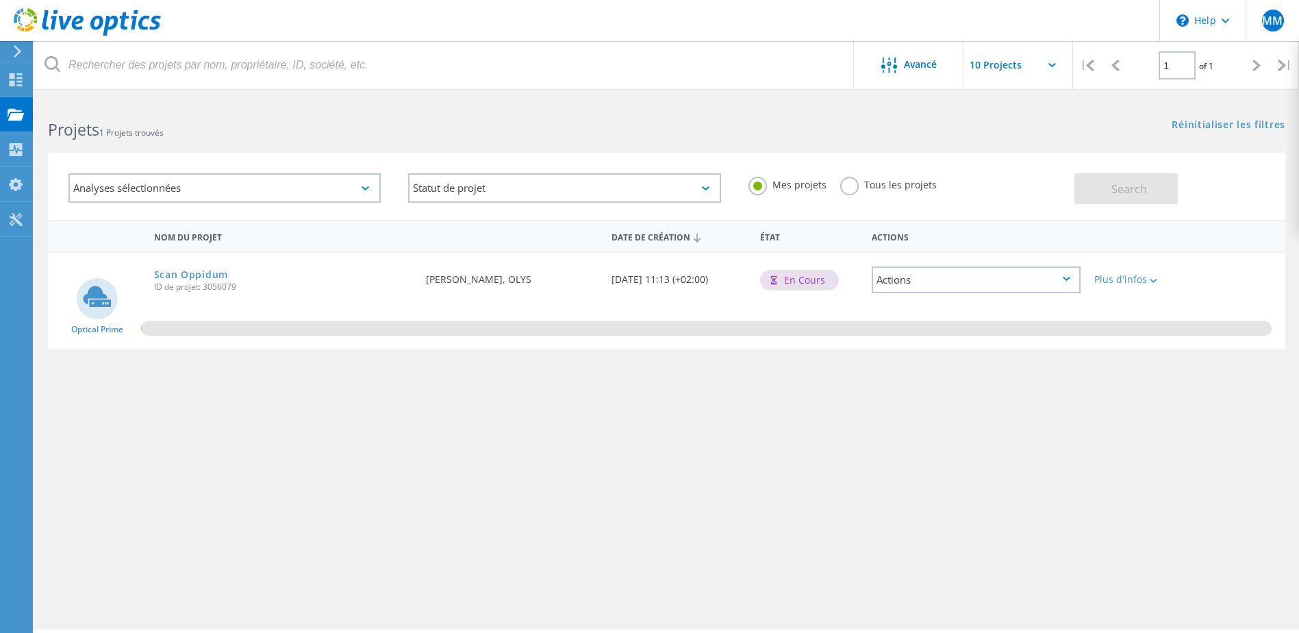
drag, startPoint x: 277, startPoint y: 362, endPoint x: 298, endPoint y: 371, distance: 22.8
drag, startPoint x: 298, startPoint y: 371, endPoint x: 213, endPoint y: 435, distance: 106.6
click at [218, 438] on div "Nom du projet Date de création État Actions Optical Prime Scan Oppidum ID de pr…" at bounding box center [667, 398] width 1238 height 356
click at [171, 273] on link "Scan Oppidum" at bounding box center [191, 275] width 74 height 10
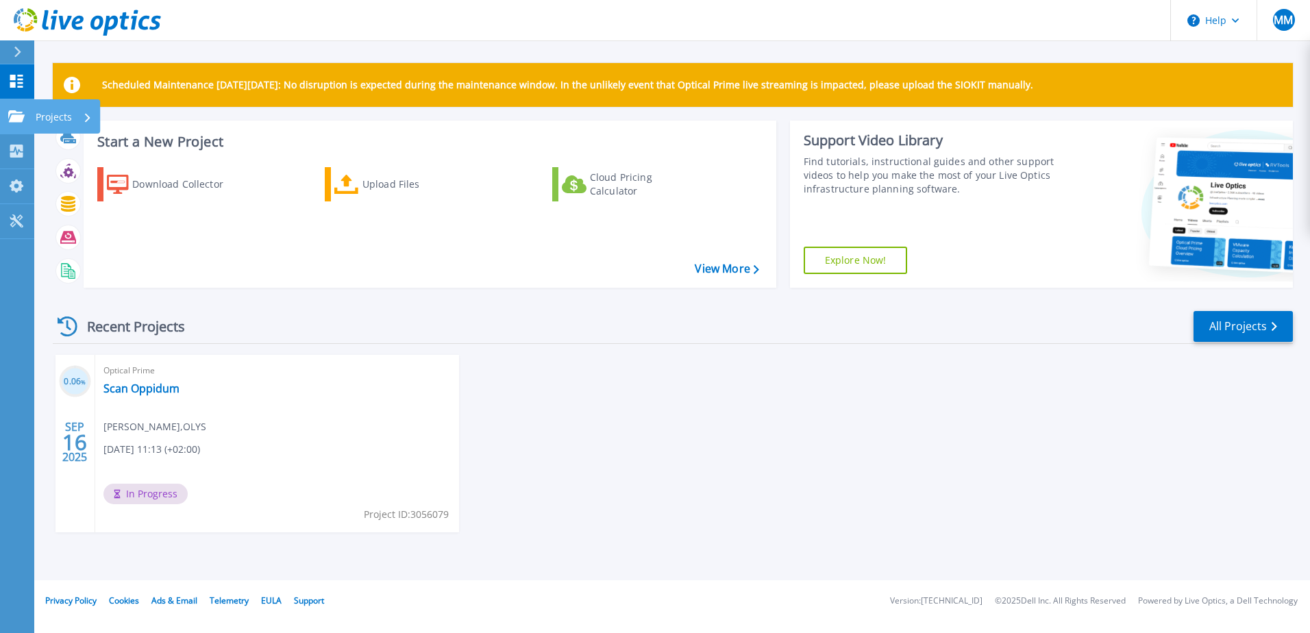
click at [9, 112] on icon at bounding box center [16, 116] width 16 height 12
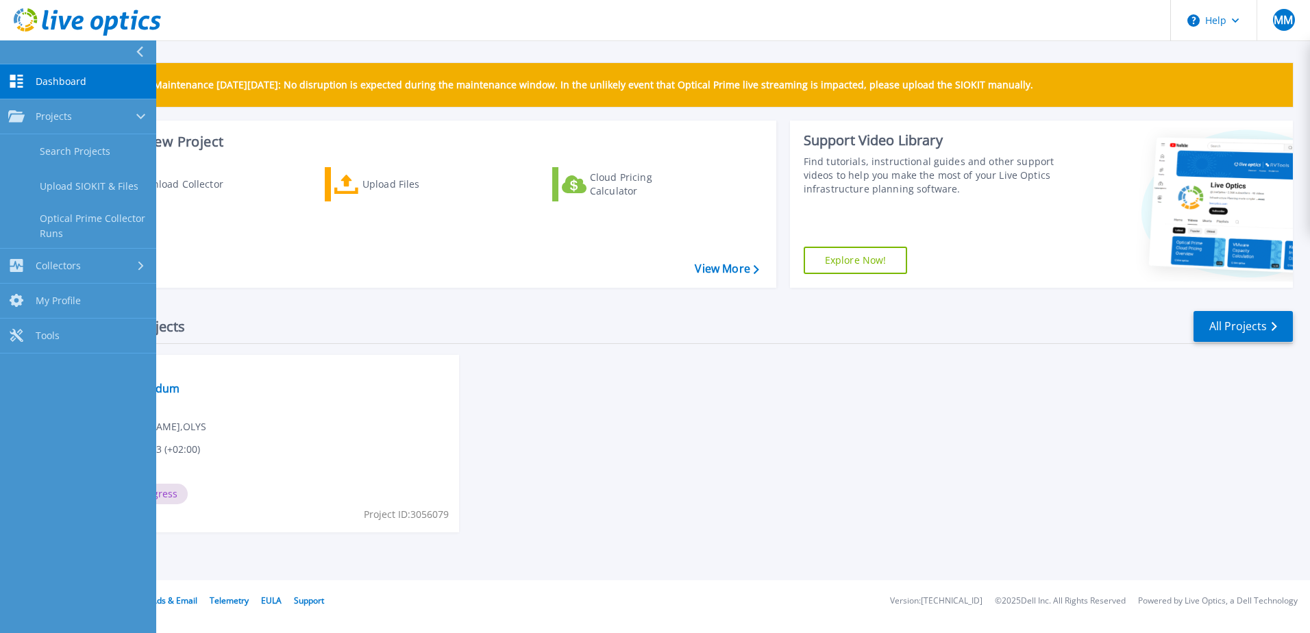
drag, startPoint x: 634, startPoint y: 487, endPoint x: 606, endPoint y: 479, distance: 28.6
click at [633, 486] on div "0.06 % [DATE] Optical Prime Scan Oppidum [PERSON_NAME] , OLYS [DATE] 11:13 (+02…" at bounding box center [667, 457] width 1251 height 205
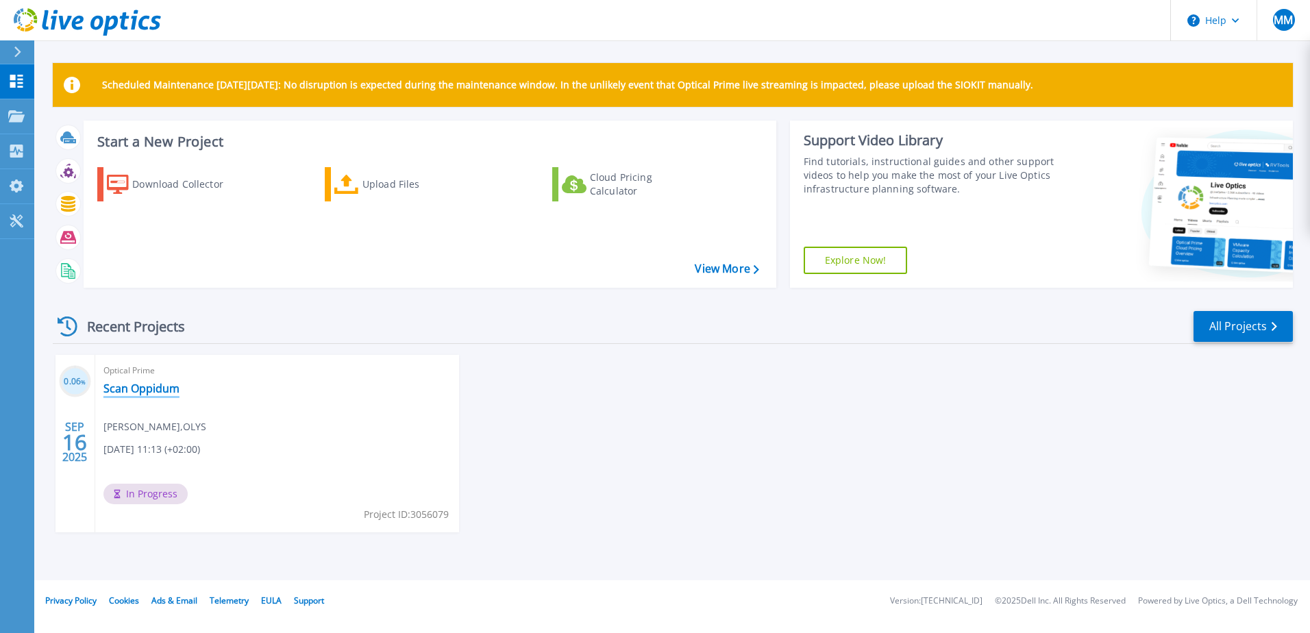
click at [162, 392] on link "Scan Oppidum" at bounding box center [141, 389] width 76 height 14
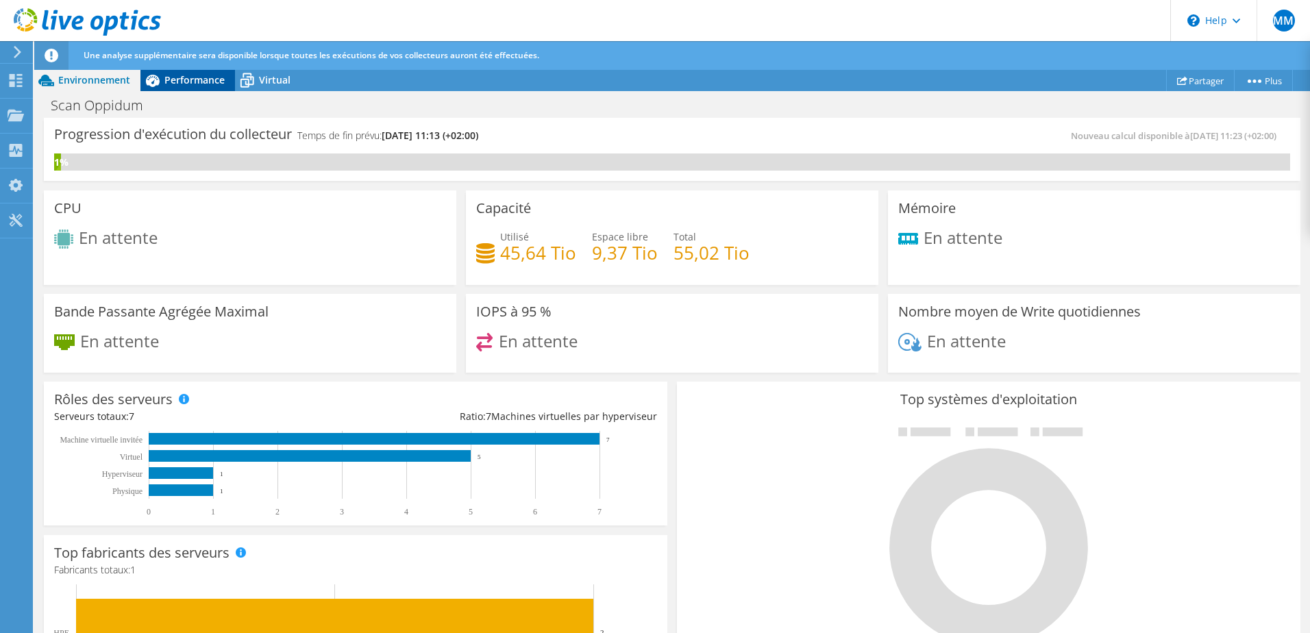
click at [186, 88] on div "Performance" at bounding box center [187, 80] width 95 height 22
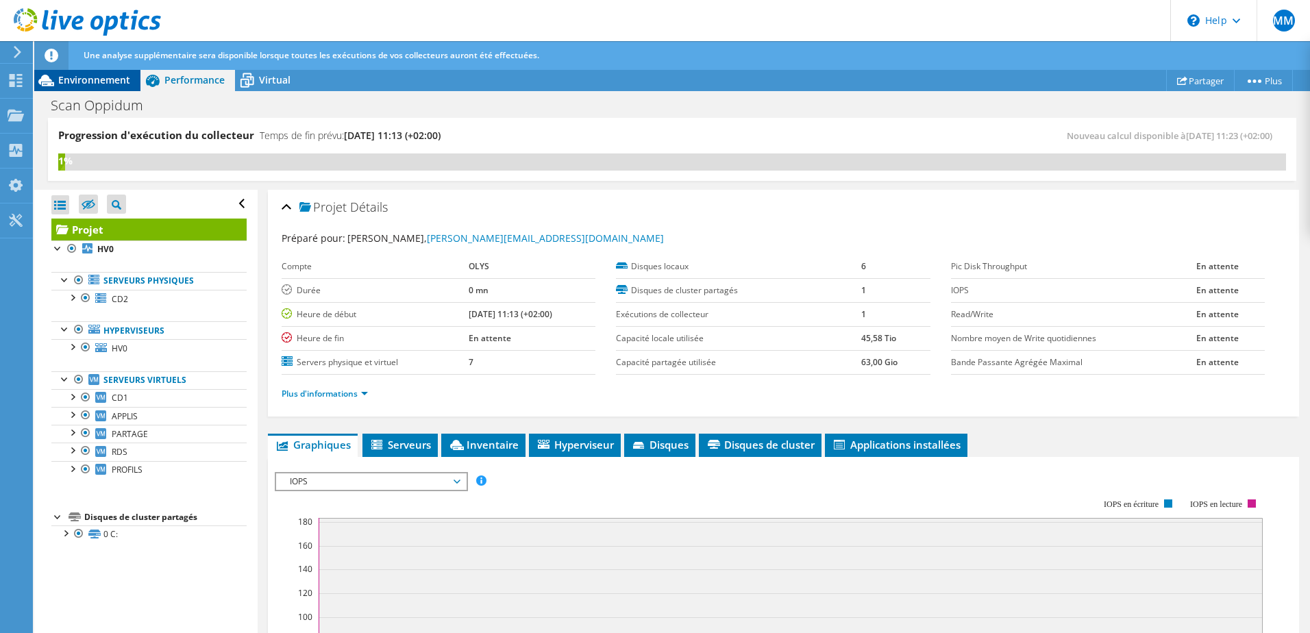
click at [107, 78] on span "Environnement" at bounding box center [94, 79] width 72 height 13
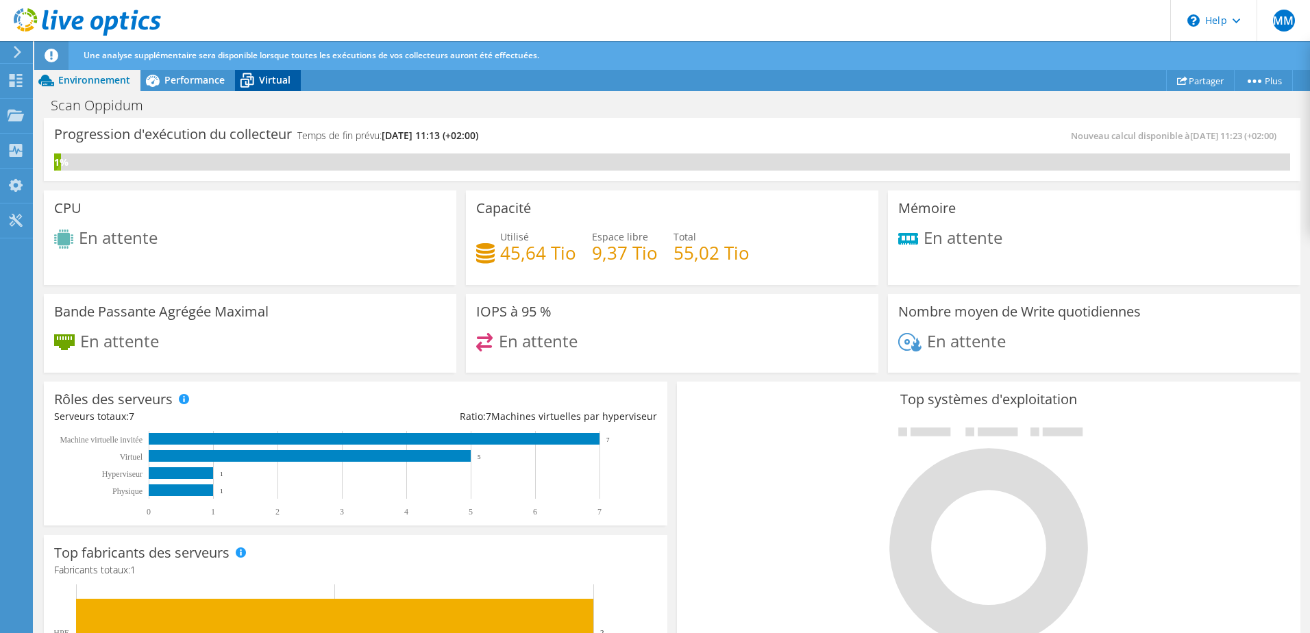
click at [277, 84] on span "Virtual" at bounding box center [275, 79] width 32 height 13
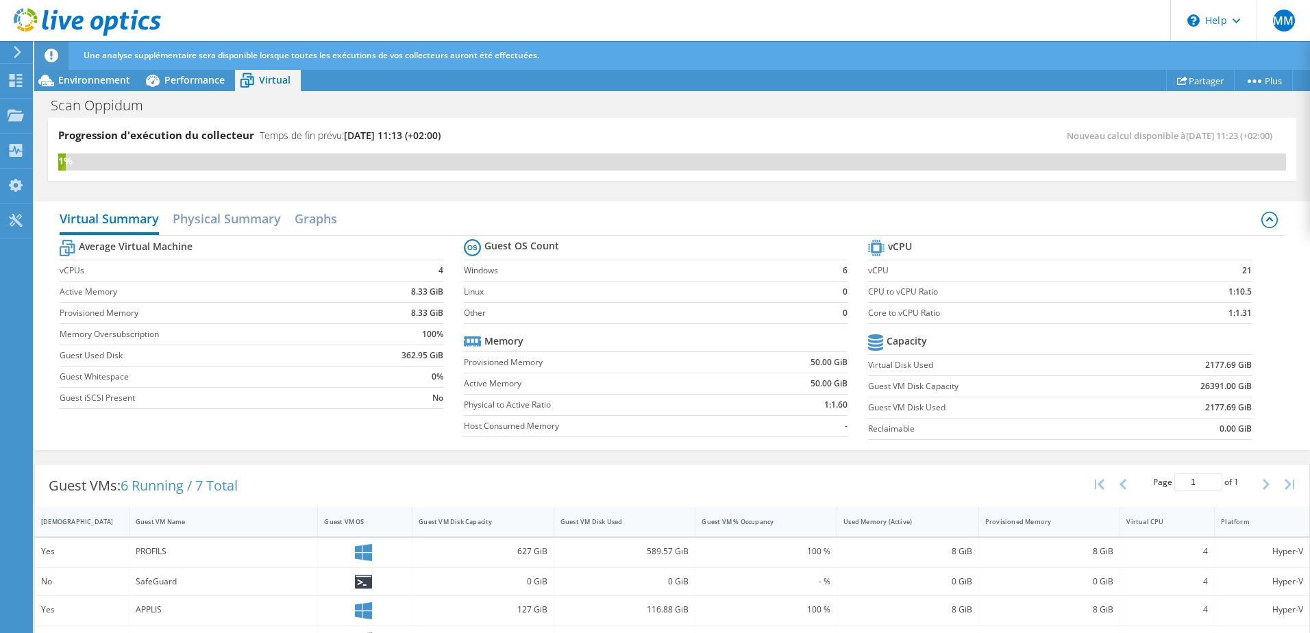
scroll to position [195, 0]
click at [222, 79] on span "Performance" at bounding box center [194, 79] width 60 height 13
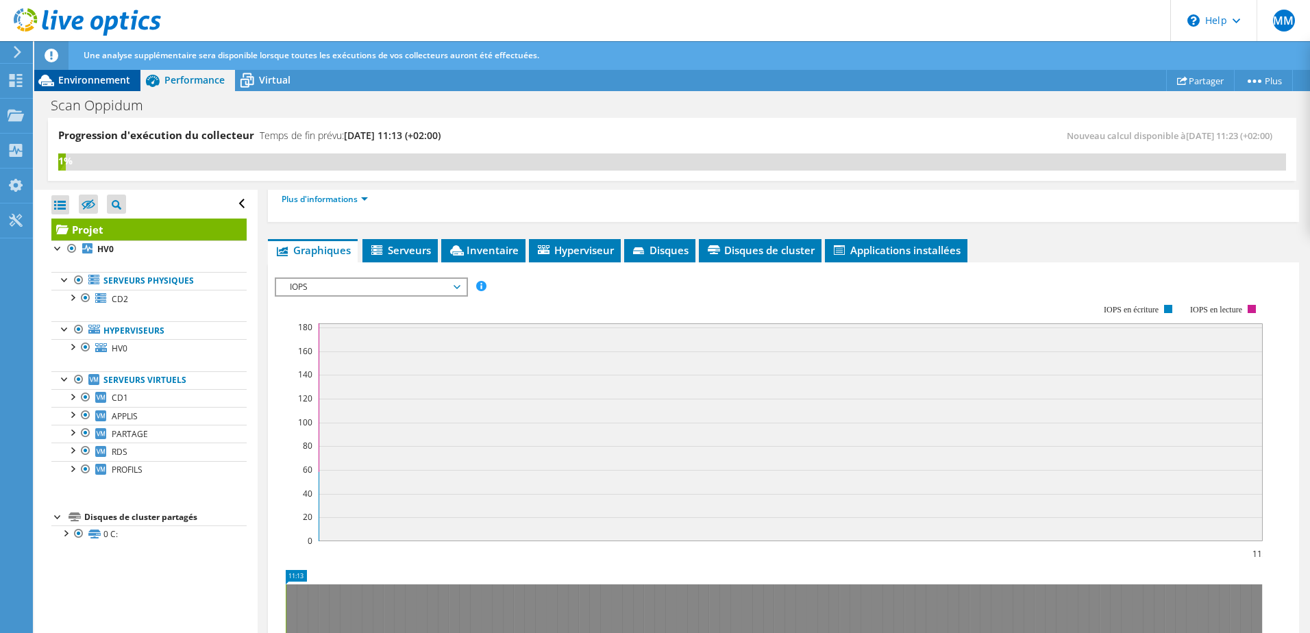
click at [98, 86] on span "Environnement" at bounding box center [94, 79] width 72 height 13
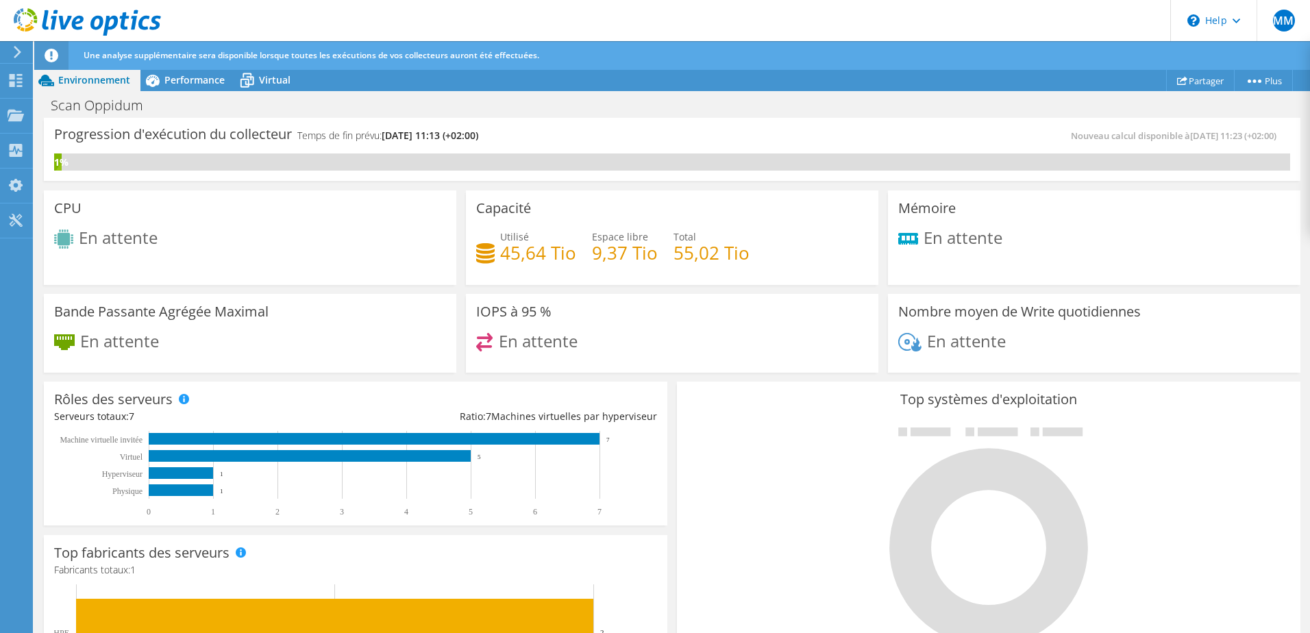
scroll to position [0, 0]
